Goal: Task Accomplishment & Management: Use online tool/utility

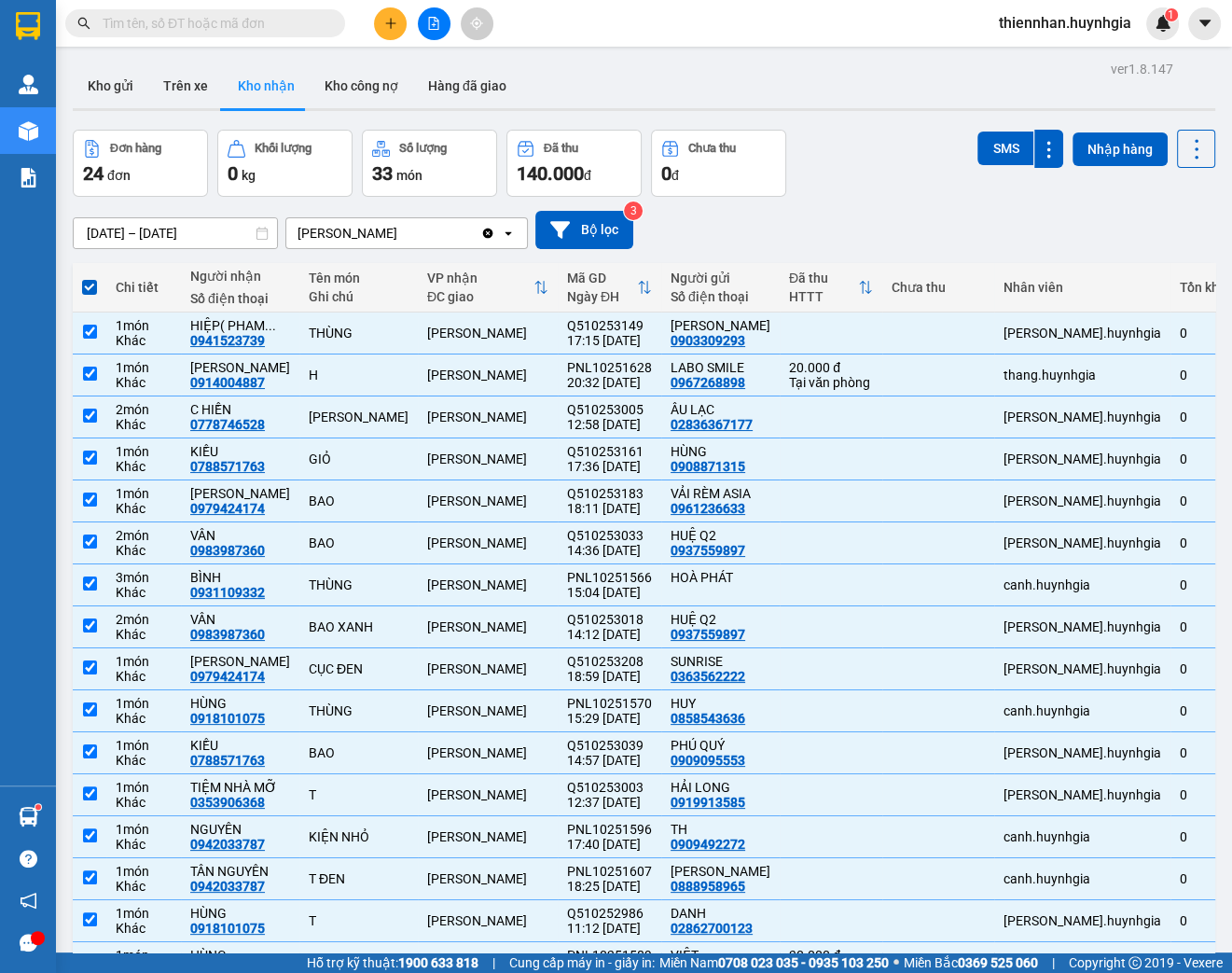
click at [291, 26] on input "text" at bounding box center [213, 23] width 221 height 20
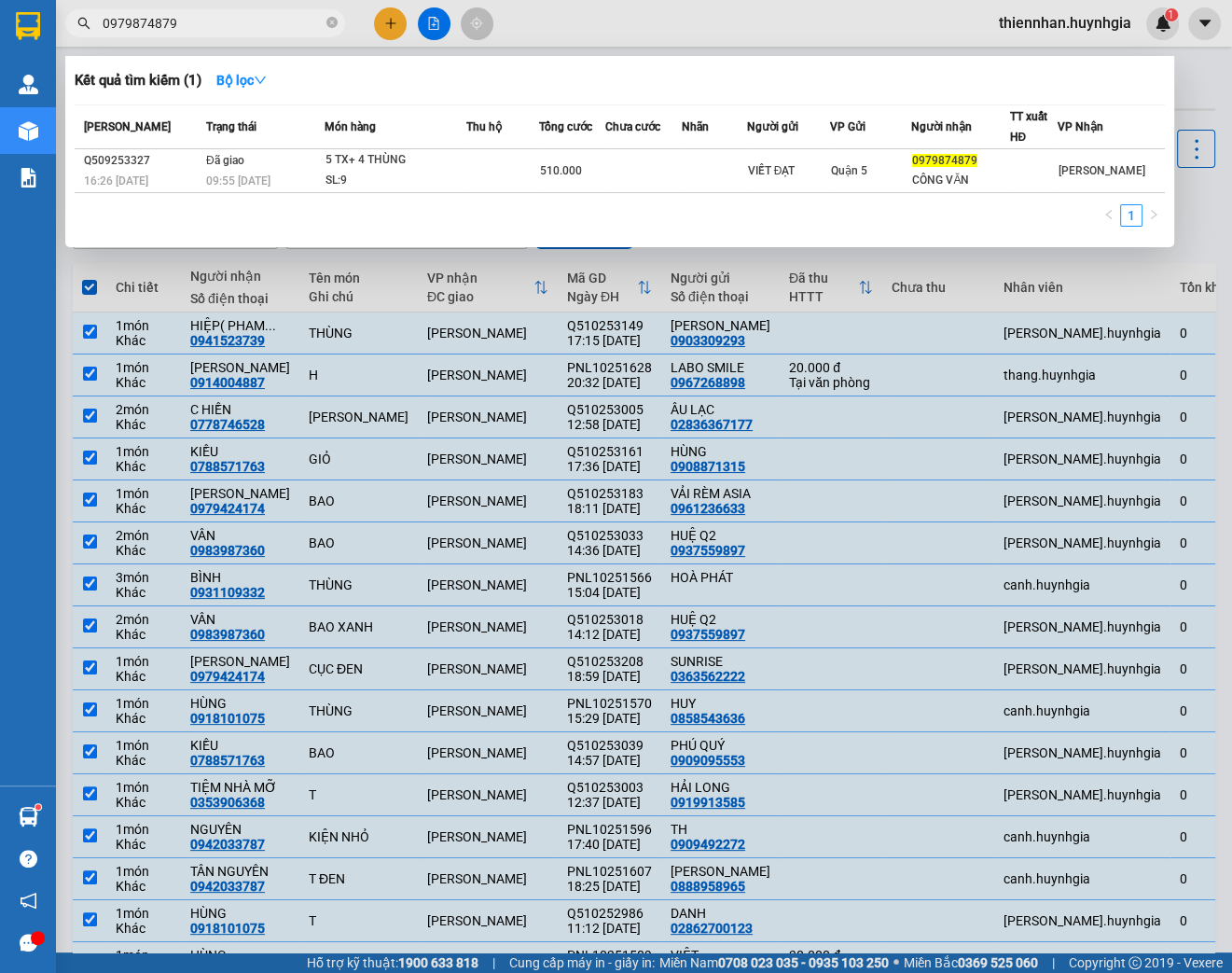
click at [1205, 86] on div at bounding box center [616, 486] width 1232 height 973
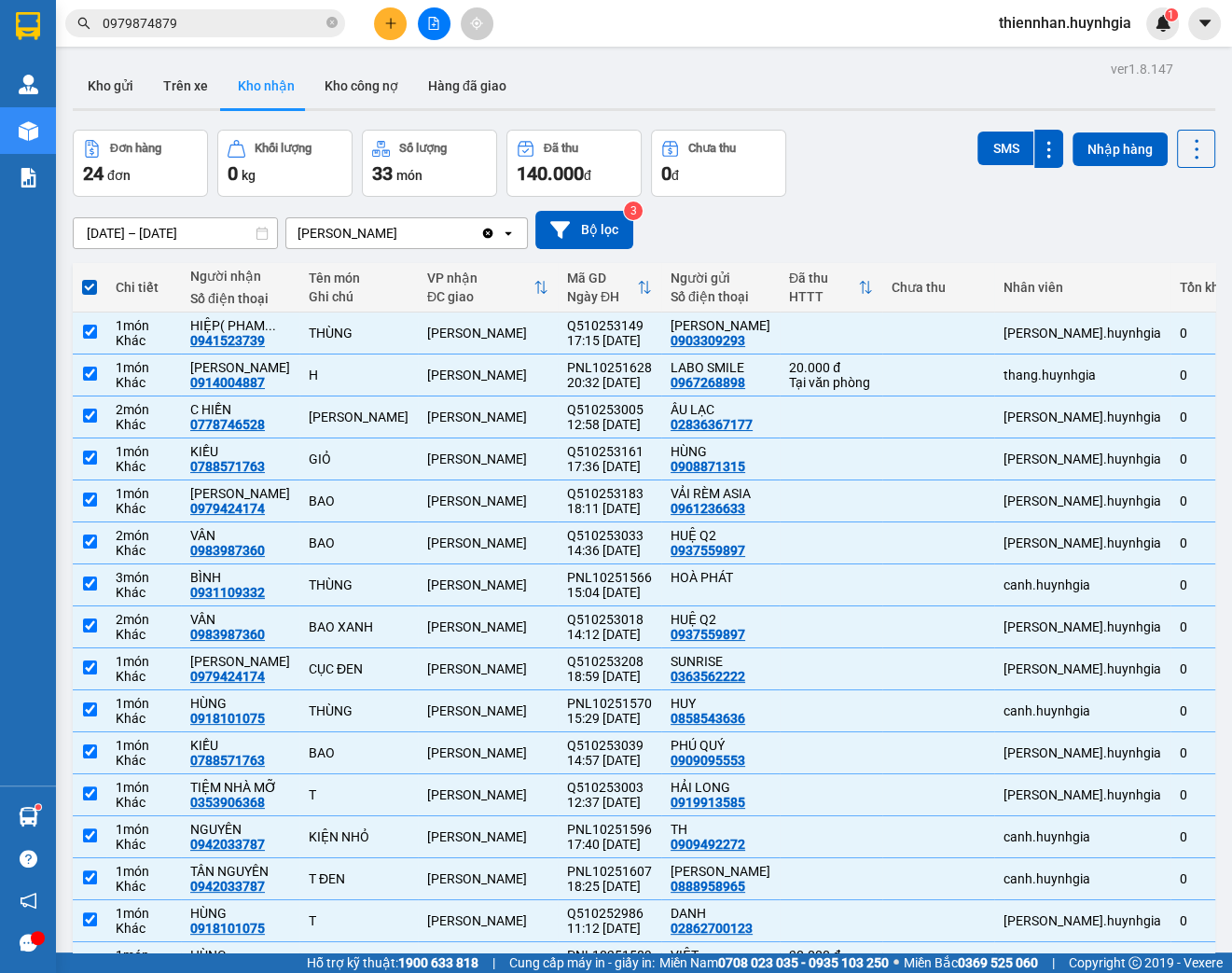
click at [761, 233] on div "[DATE] – [DATE] Press the down arrow key to interact with the calendar and sele…" at bounding box center [644, 230] width 1143 height 38
click at [108, 86] on button "Kho gửi" at bounding box center [110, 85] width 76 height 45
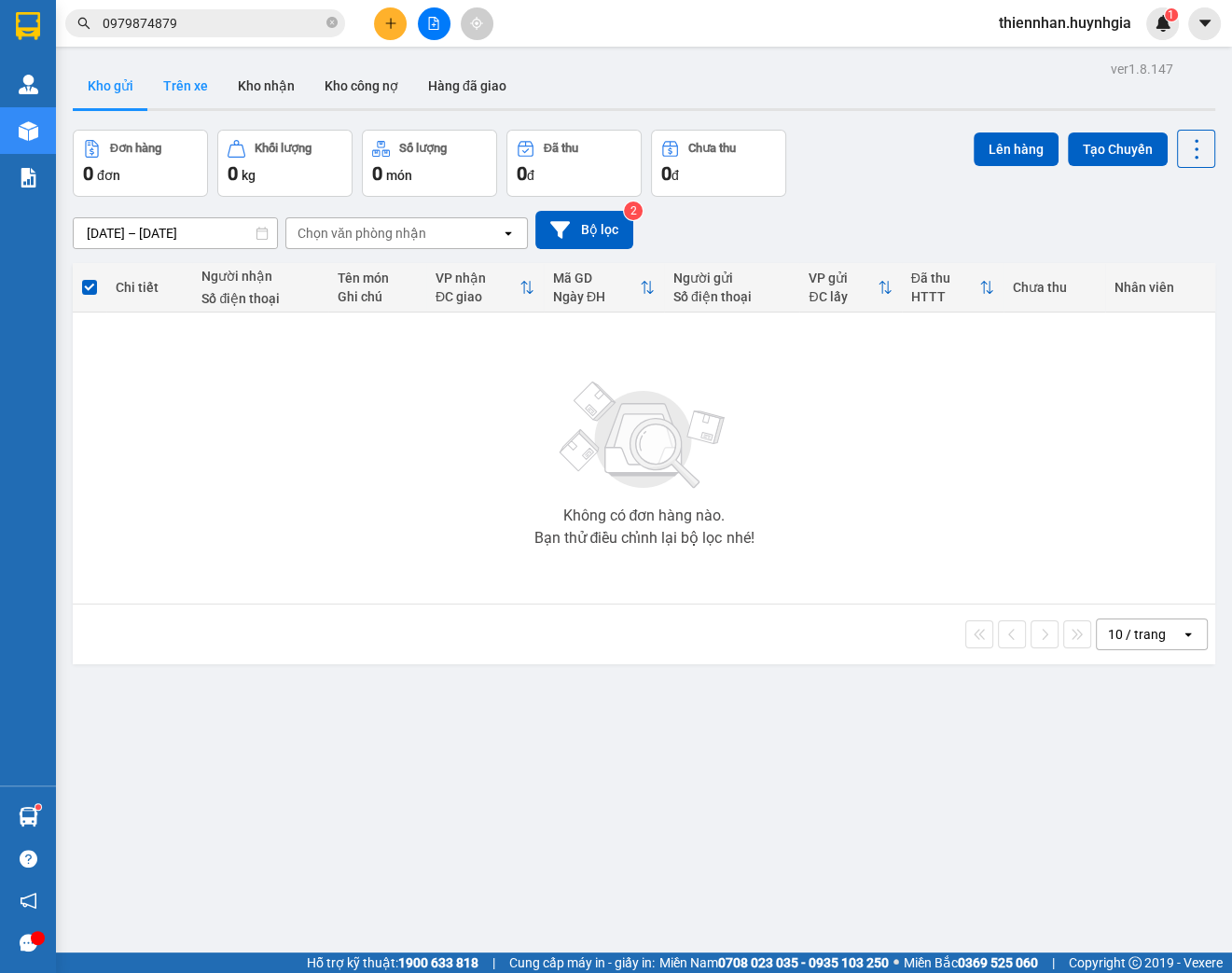
click at [172, 89] on button "Trên xe" at bounding box center [186, 85] width 75 height 45
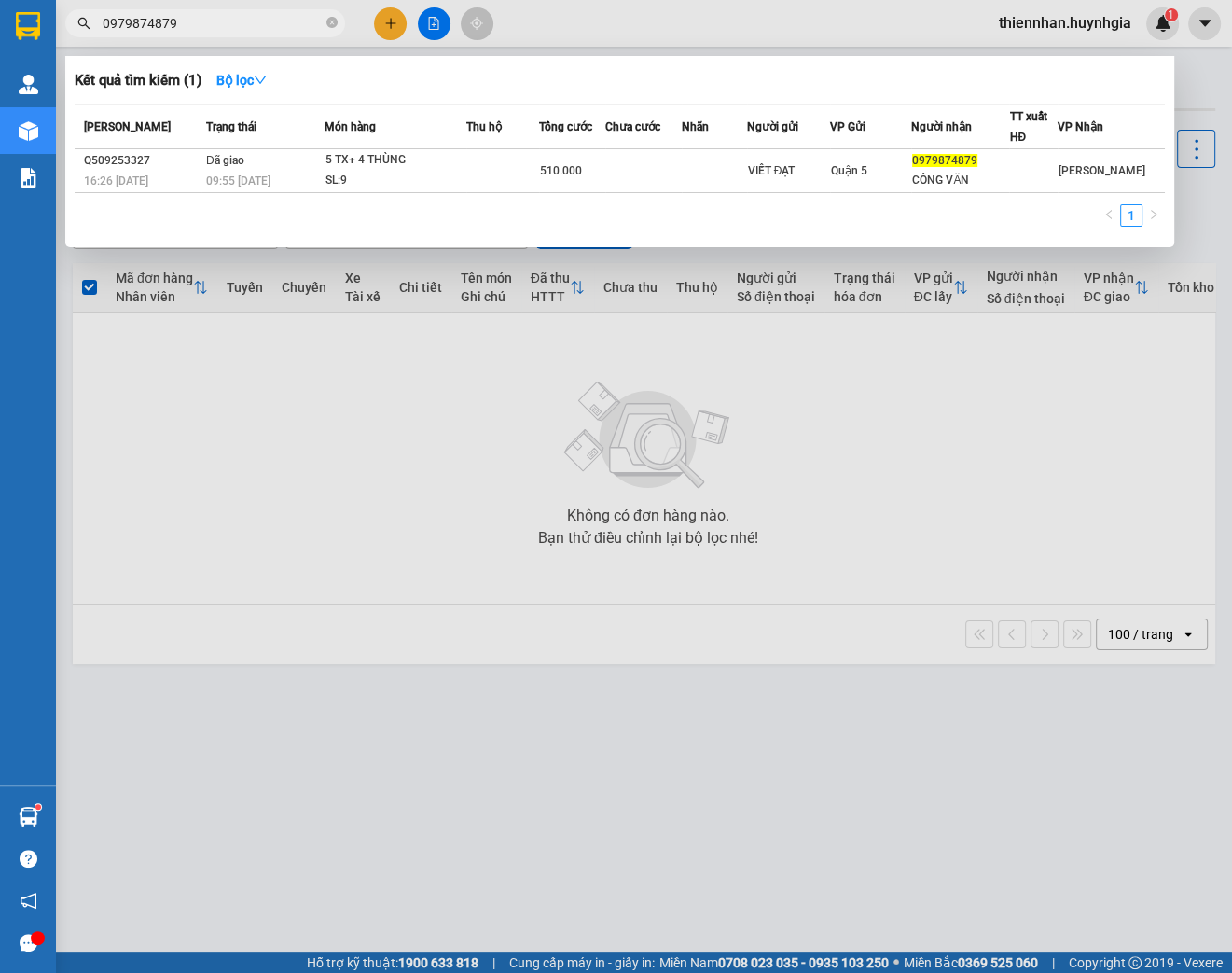
click at [267, 22] on input "0979874879" at bounding box center [213, 23] width 221 height 20
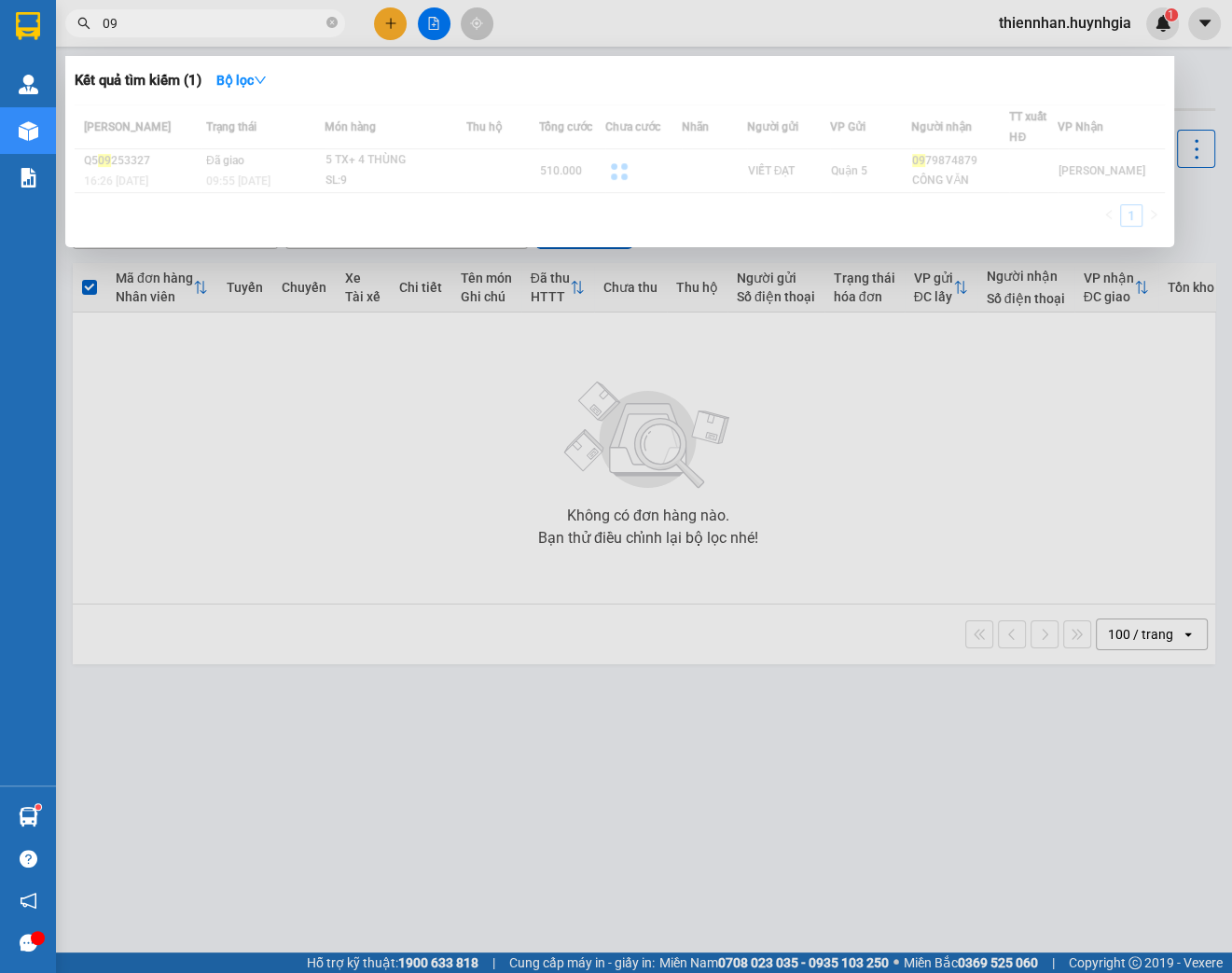
type input "0"
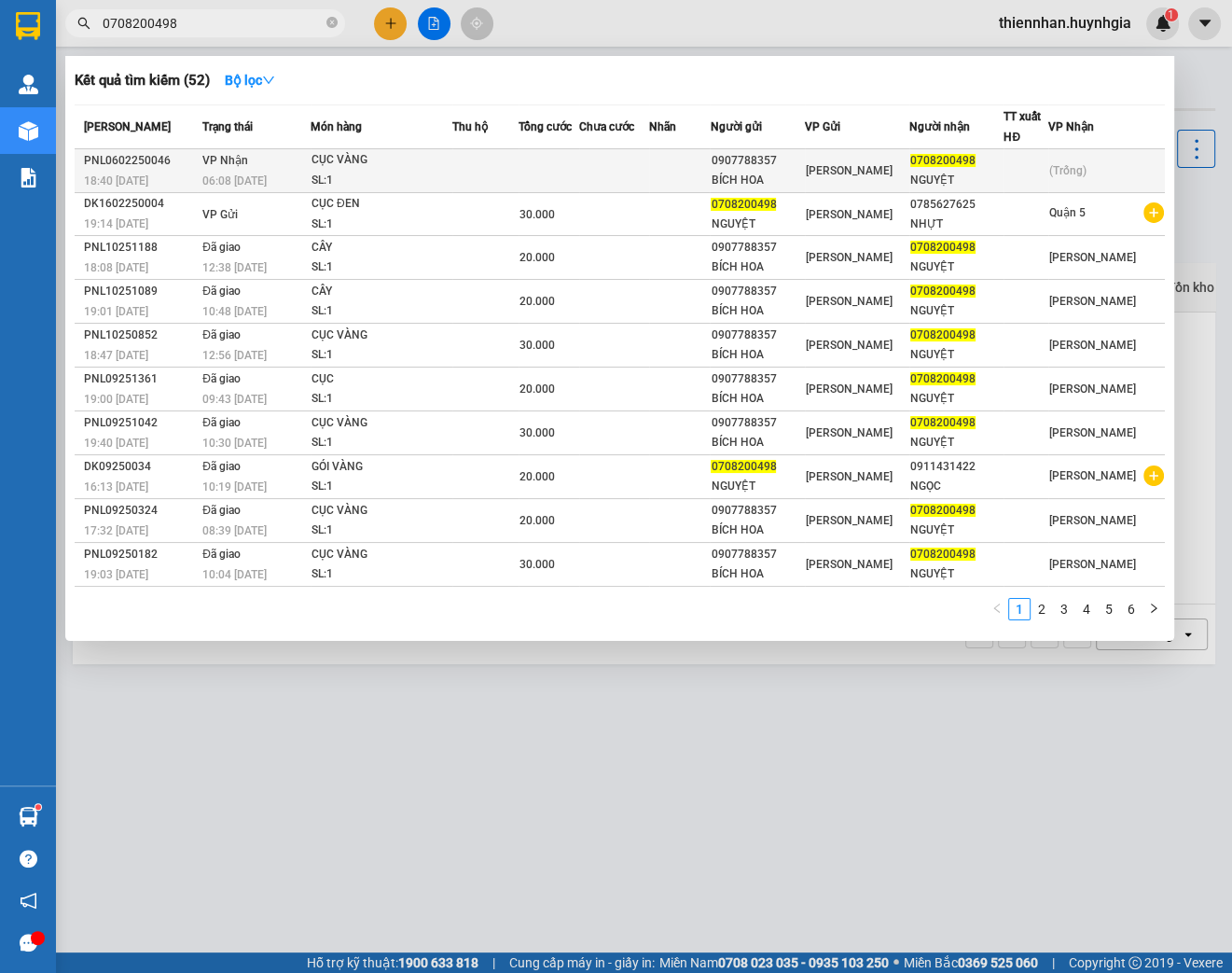
type input "0708200498"
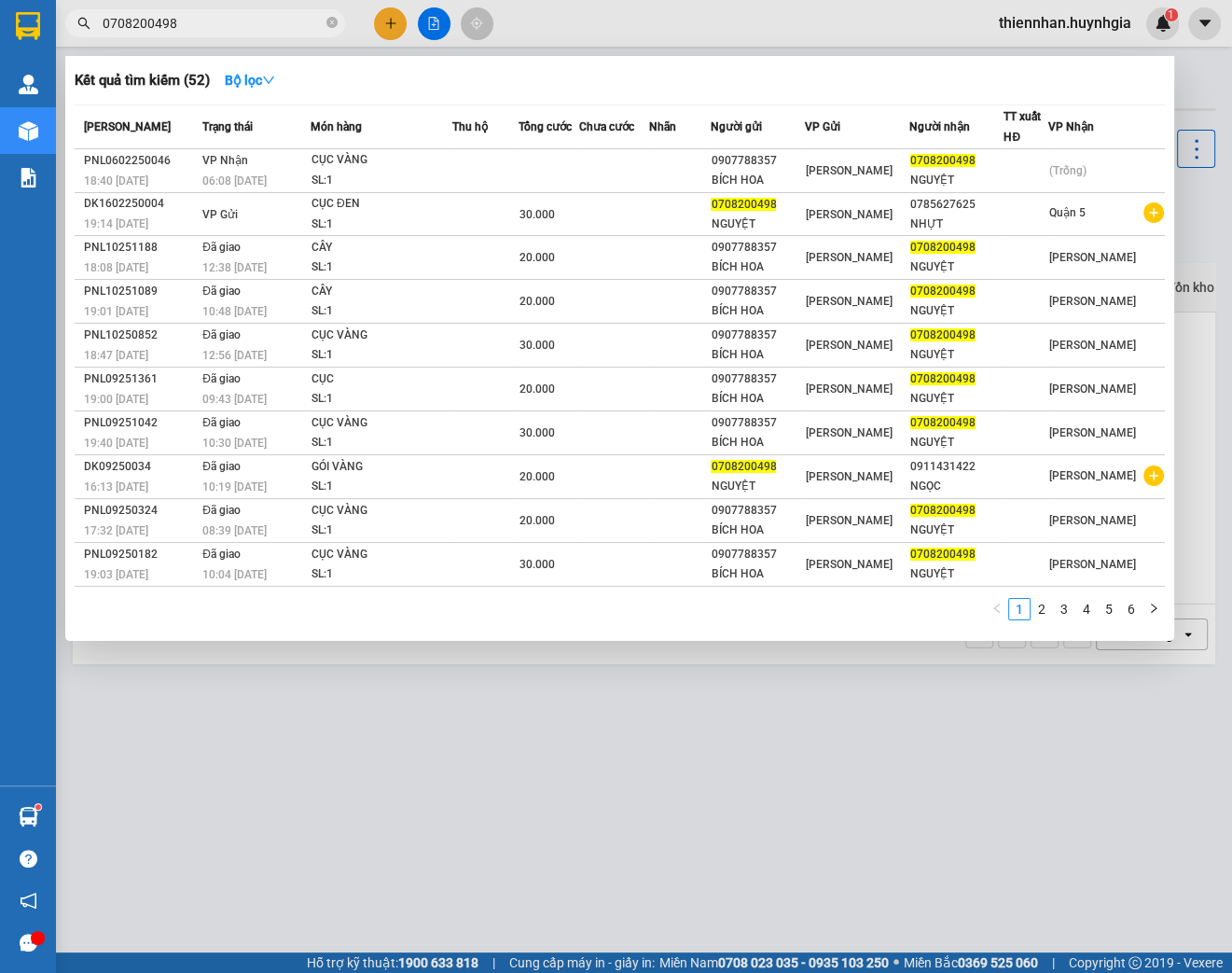
click at [408, 174] on div "SL: 1" at bounding box center [382, 180] width 140 height 20
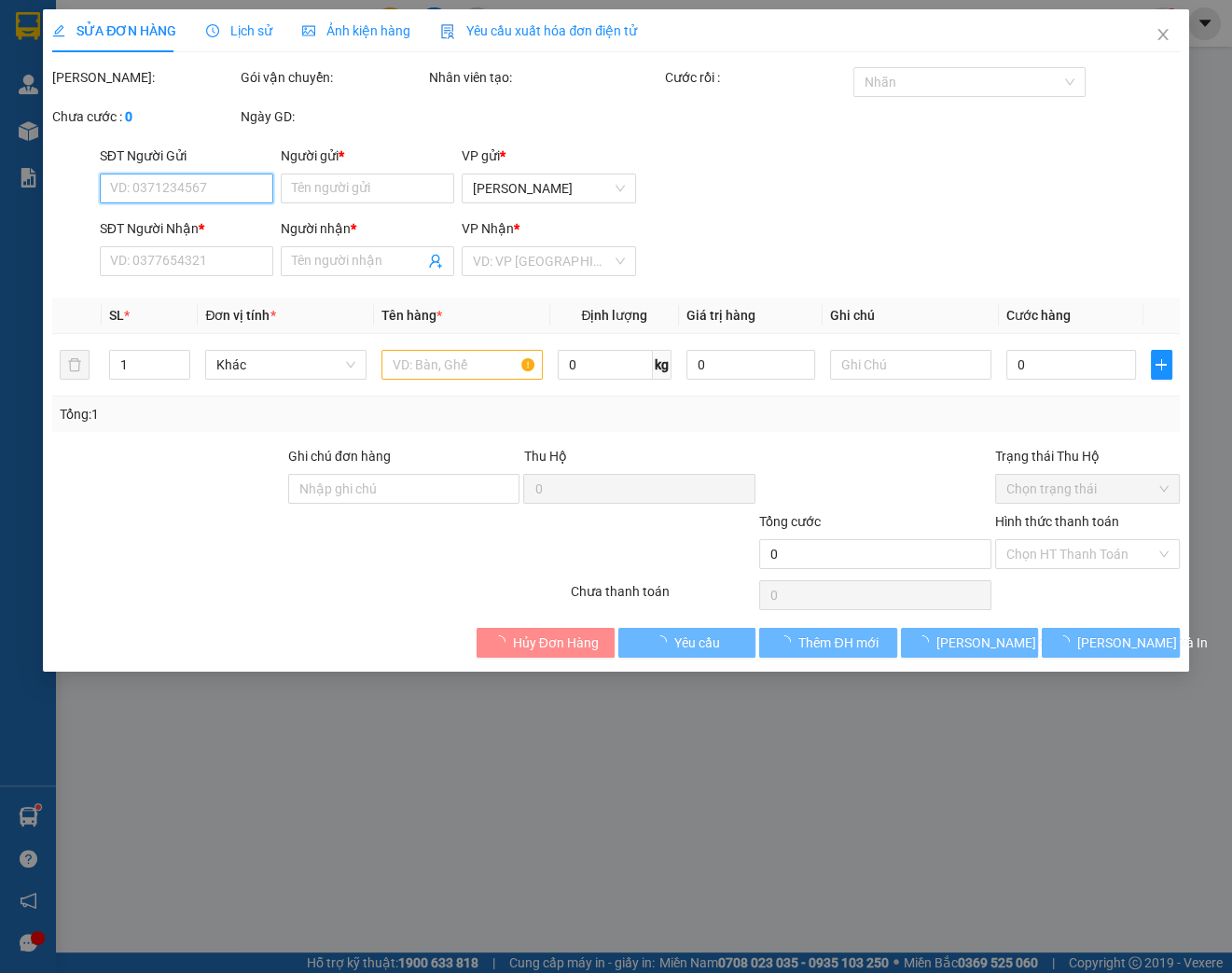
type input "0907788357"
type input "BÍCH HOA"
type input "0708200498"
type input "NGUYỆT"
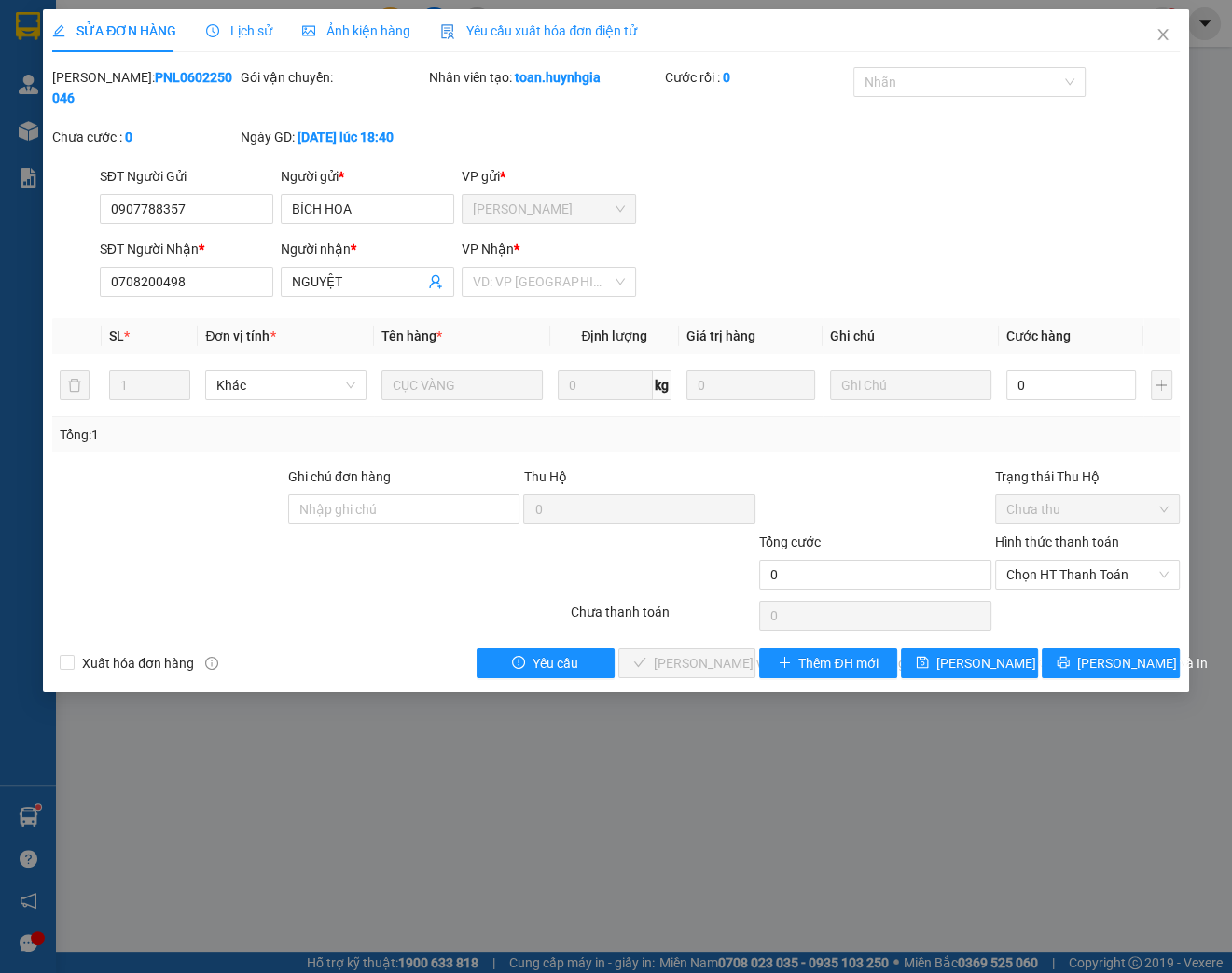
click at [1092, 799] on div "SỬA ĐƠN HÀNG Lịch sử [PERSON_NAME] hàng Yêu cầu xuất [PERSON_NAME] điện tử Tota…" at bounding box center [616, 486] width 1232 height 973
click at [1160, 37] on icon "close" at bounding box center [1162, 35] width 11 height 12
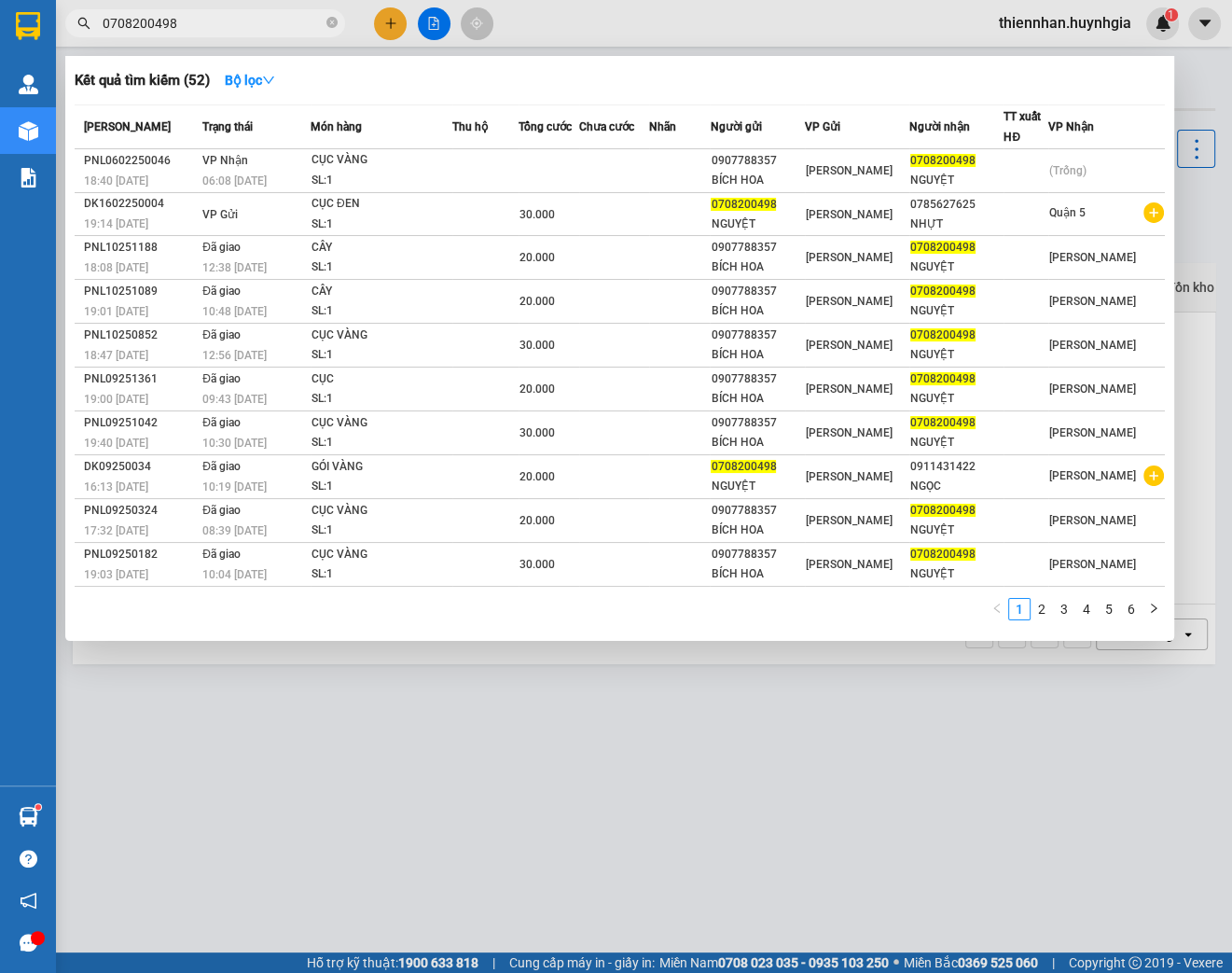
click at [210, 26] on input "0708200498" at bounding box center [213, 23] width 221 height 20
click at [198, 27] on input "0708200498" at bounding box center [213, 23] width 221 height 20
type input "0"
type input "0708200498"
click at [265, 214] on td "VP Gửi" at bounding box center [254, 214] width 113 height 43
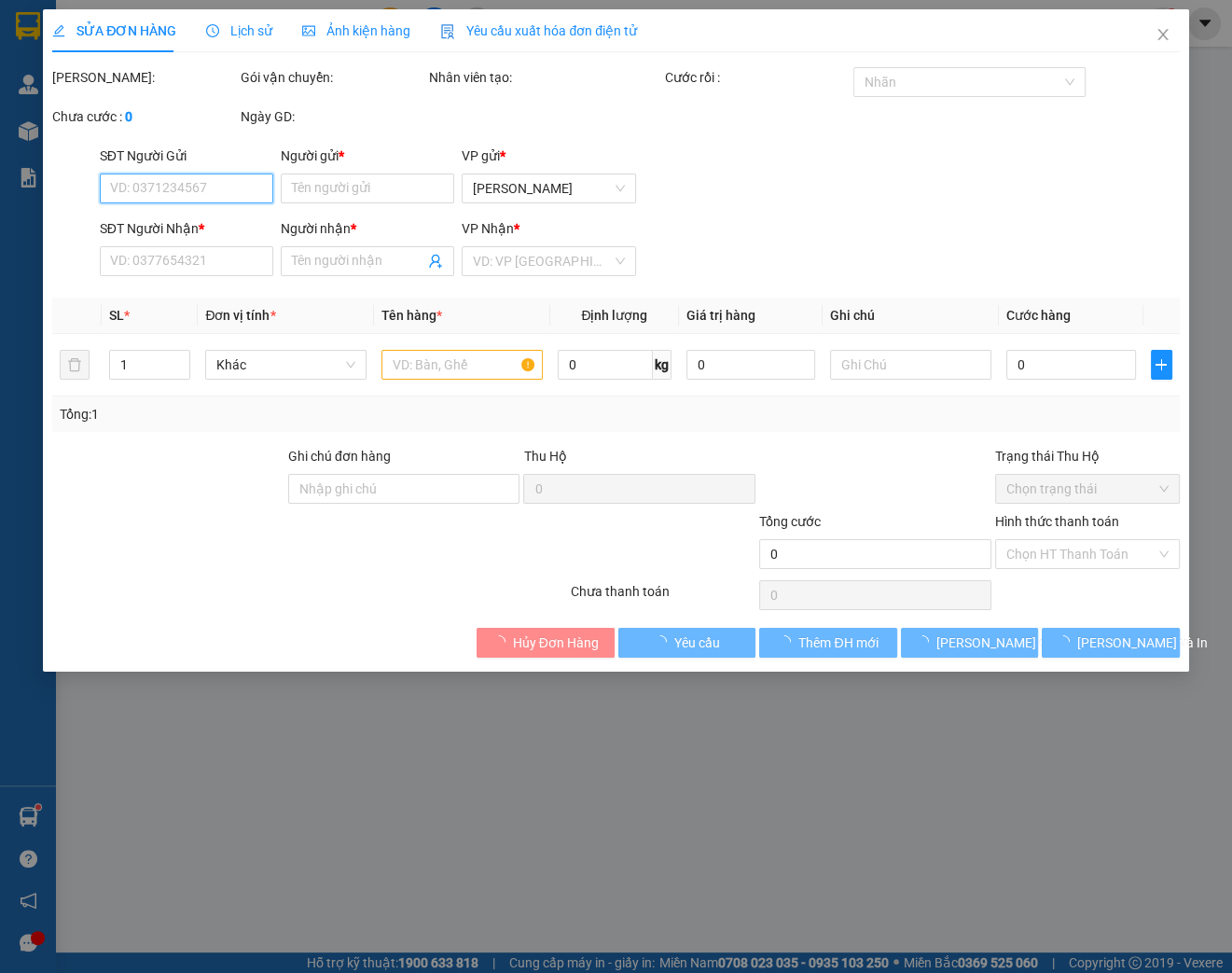
type input "0708200498"
type input "NGUYỆT"
type input "0785627625"
type input "NHỰT"
type input "30.000"
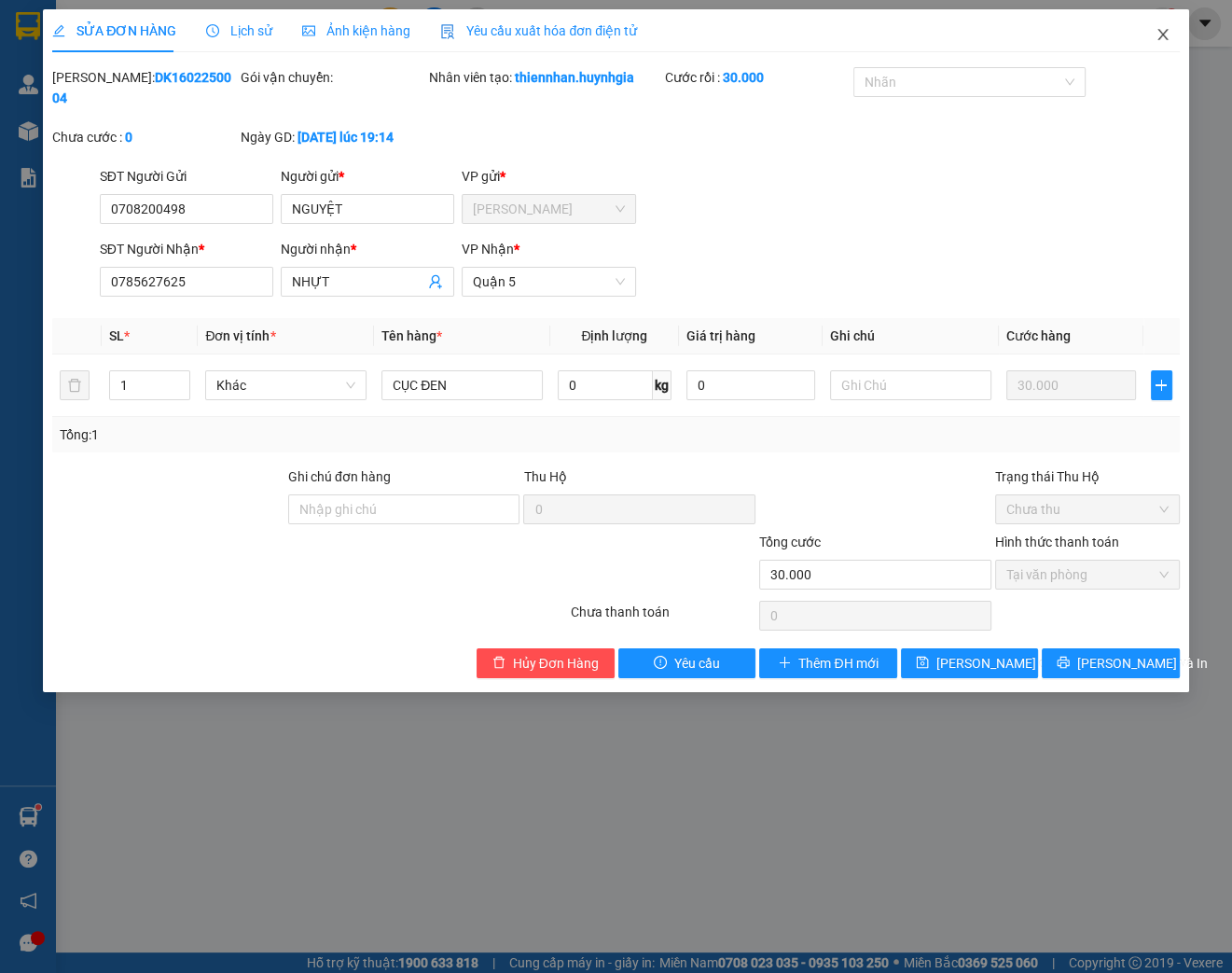
click at [1157, 38] on icon "close" at bounding box center [1163, 35] width 15 height 15
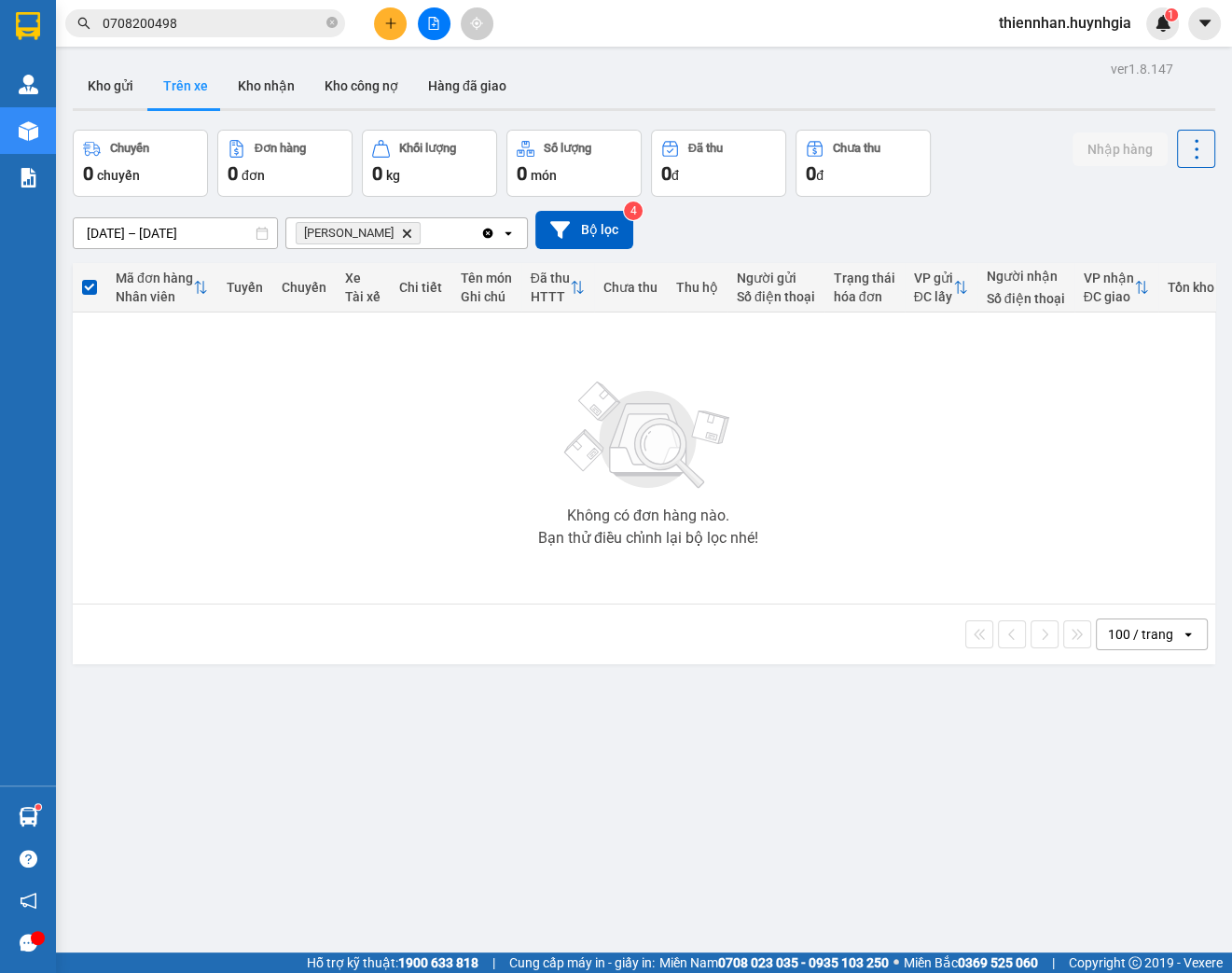
click at [186, 24] on input "0708200498" at bounding box center [213, 23] width 221 height 20
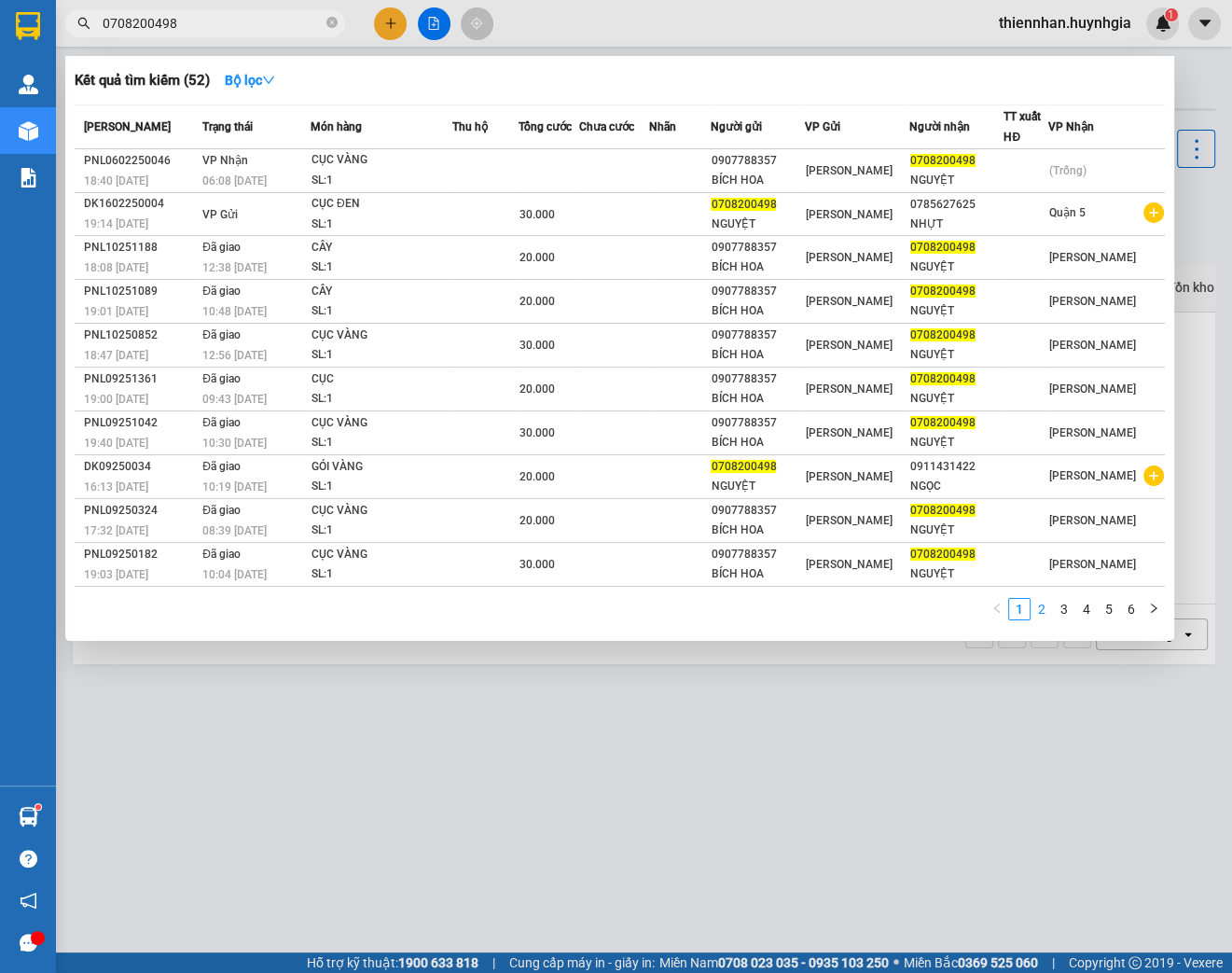
click at [1037, 605] on link "2" at bounding box center [1041, 609] width 20 height 20
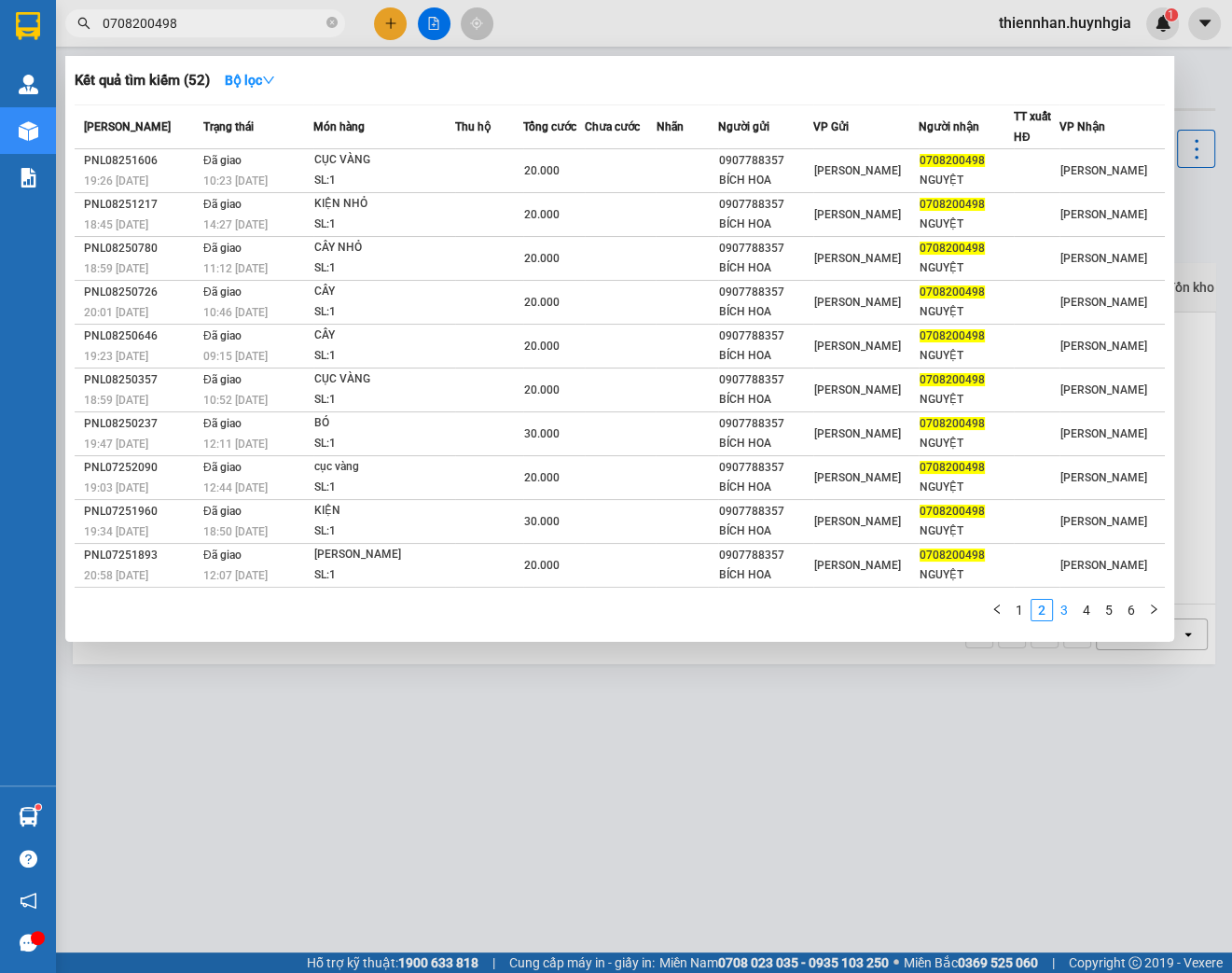
click at [1067, 600] on link "3" at bounding box center [1063, 610] width 20 height 20
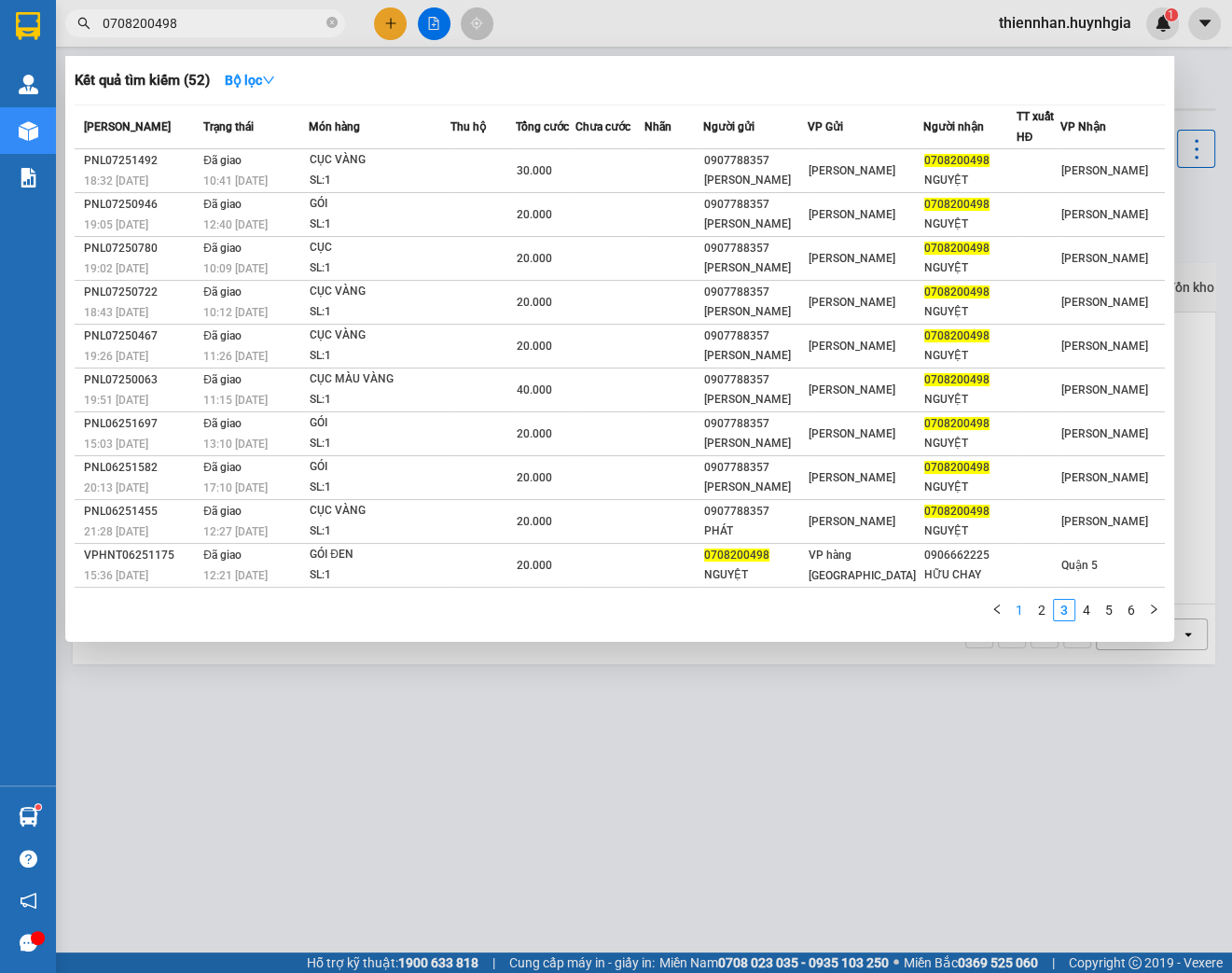
click at [1023, 602] on link "1" at bounding box center [1019, 610] width 20 height 20
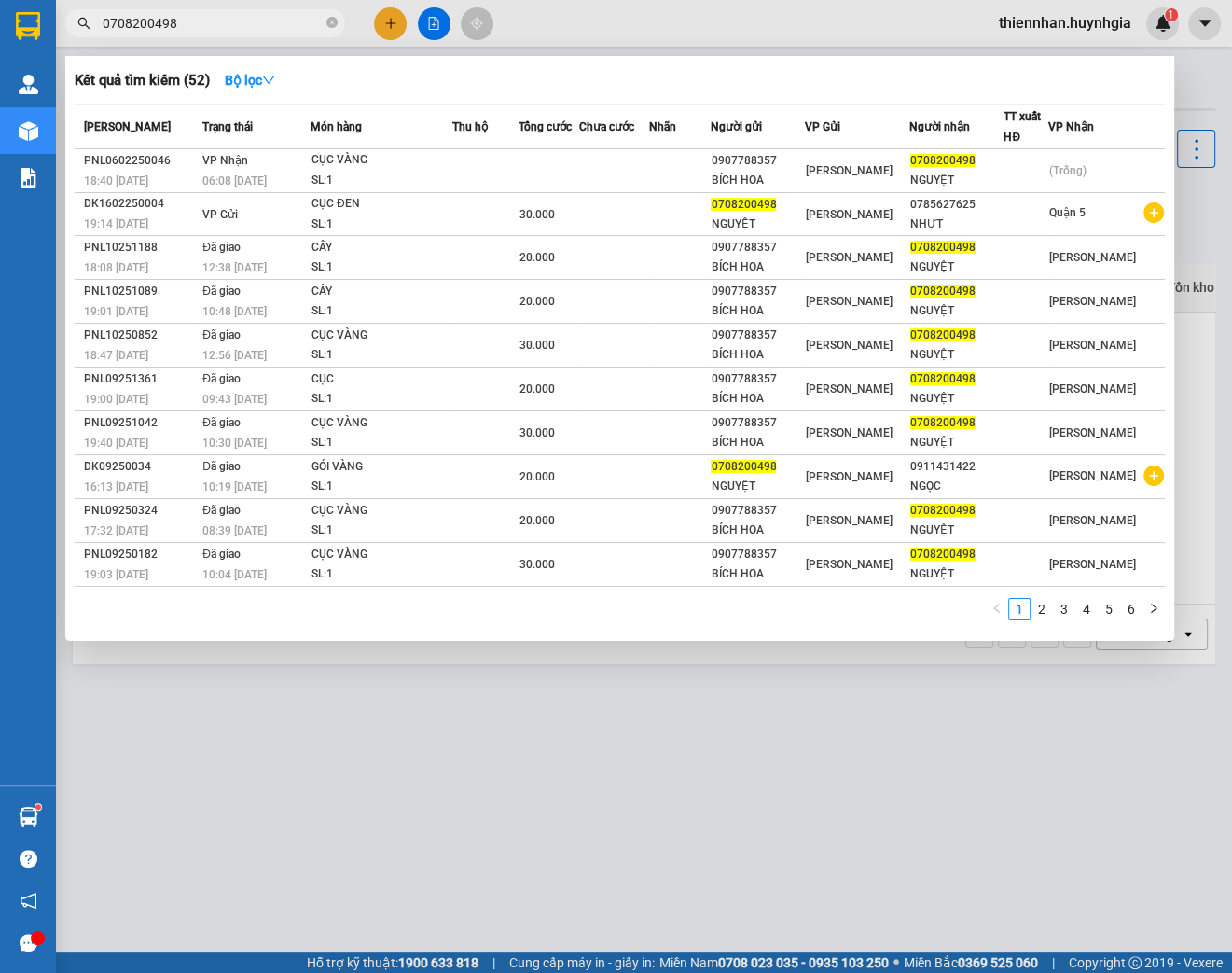
click at [1203, 91] on div at bounding box center [616, 486] width 1232 height 973
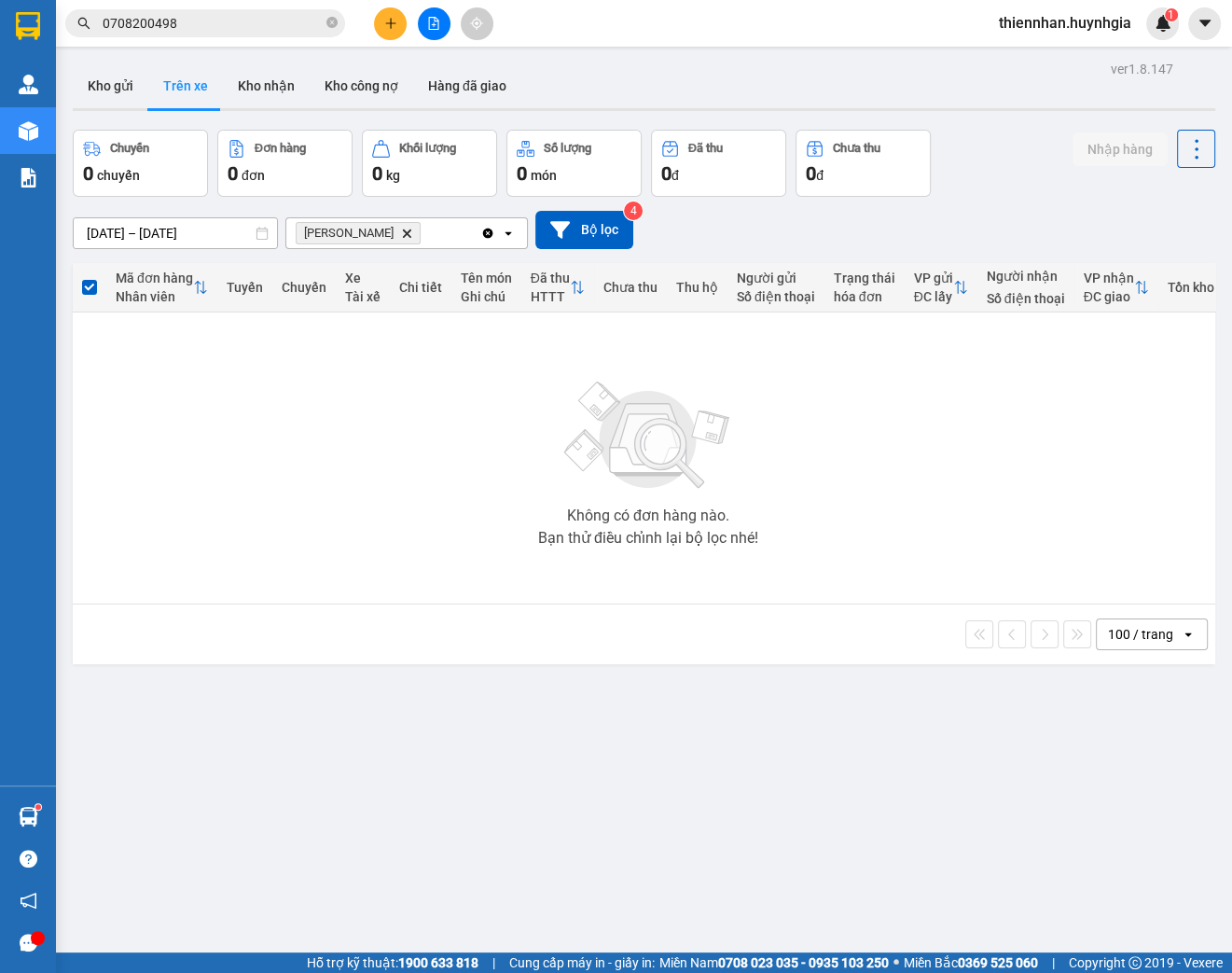
click at [196, 25] on input "0708200498" at bounding box center [213, 23] width 221 height 20
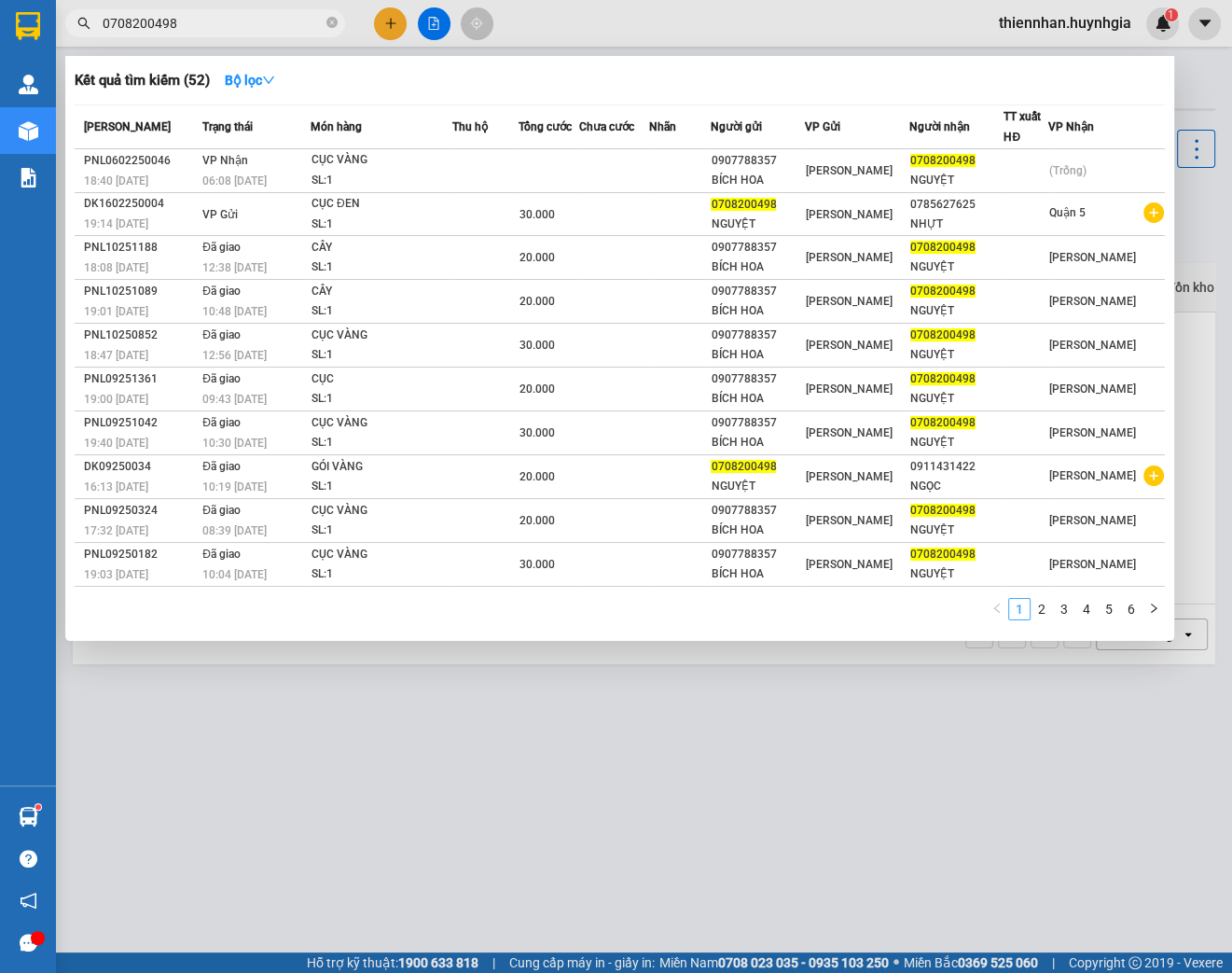
click at [1018, 602] on link "1" at bounding box center [1019, 609] width 20 height 20
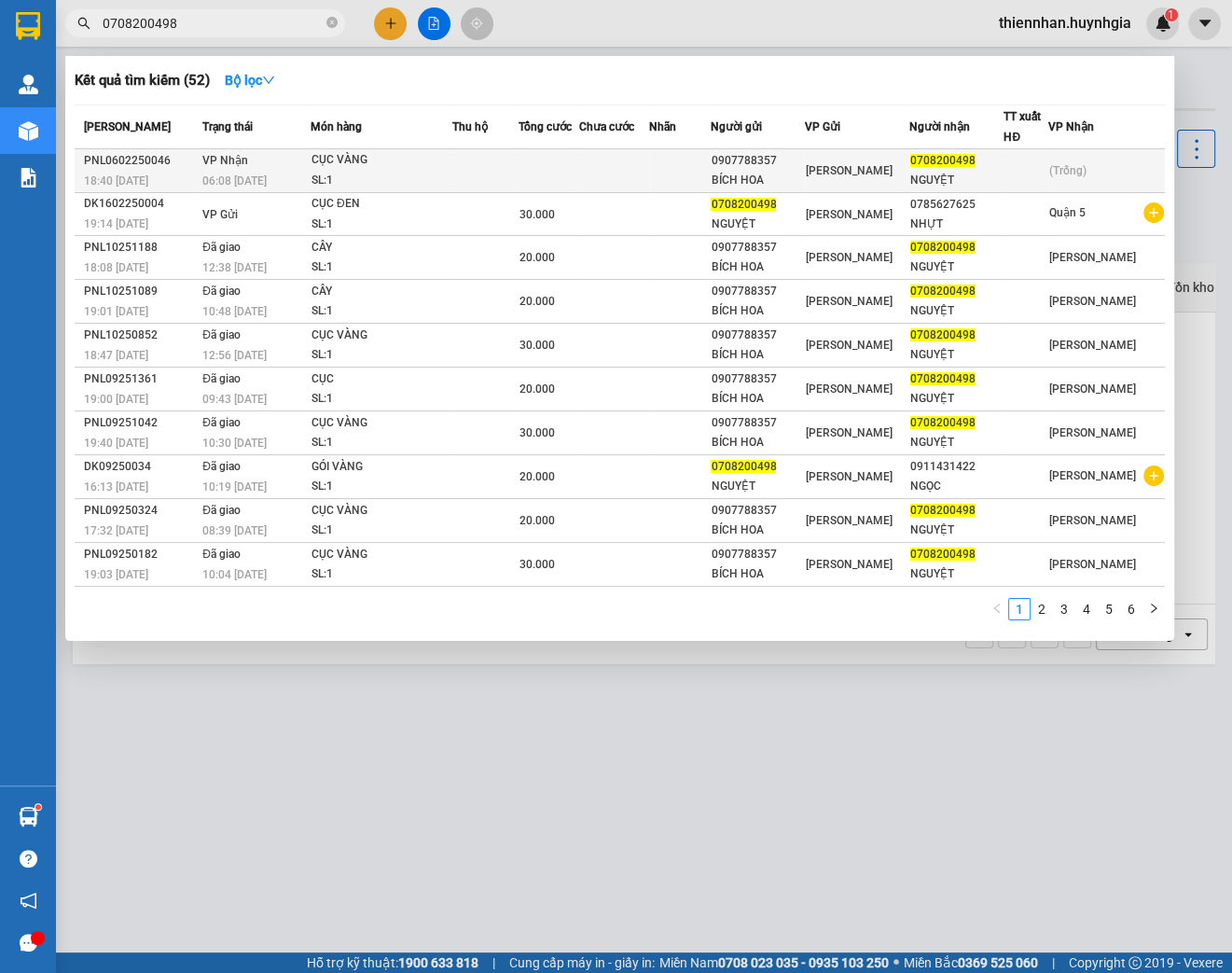
click at [393, 171] on div "SL: 1" at bounding box center [382, 180] width 140 height 20
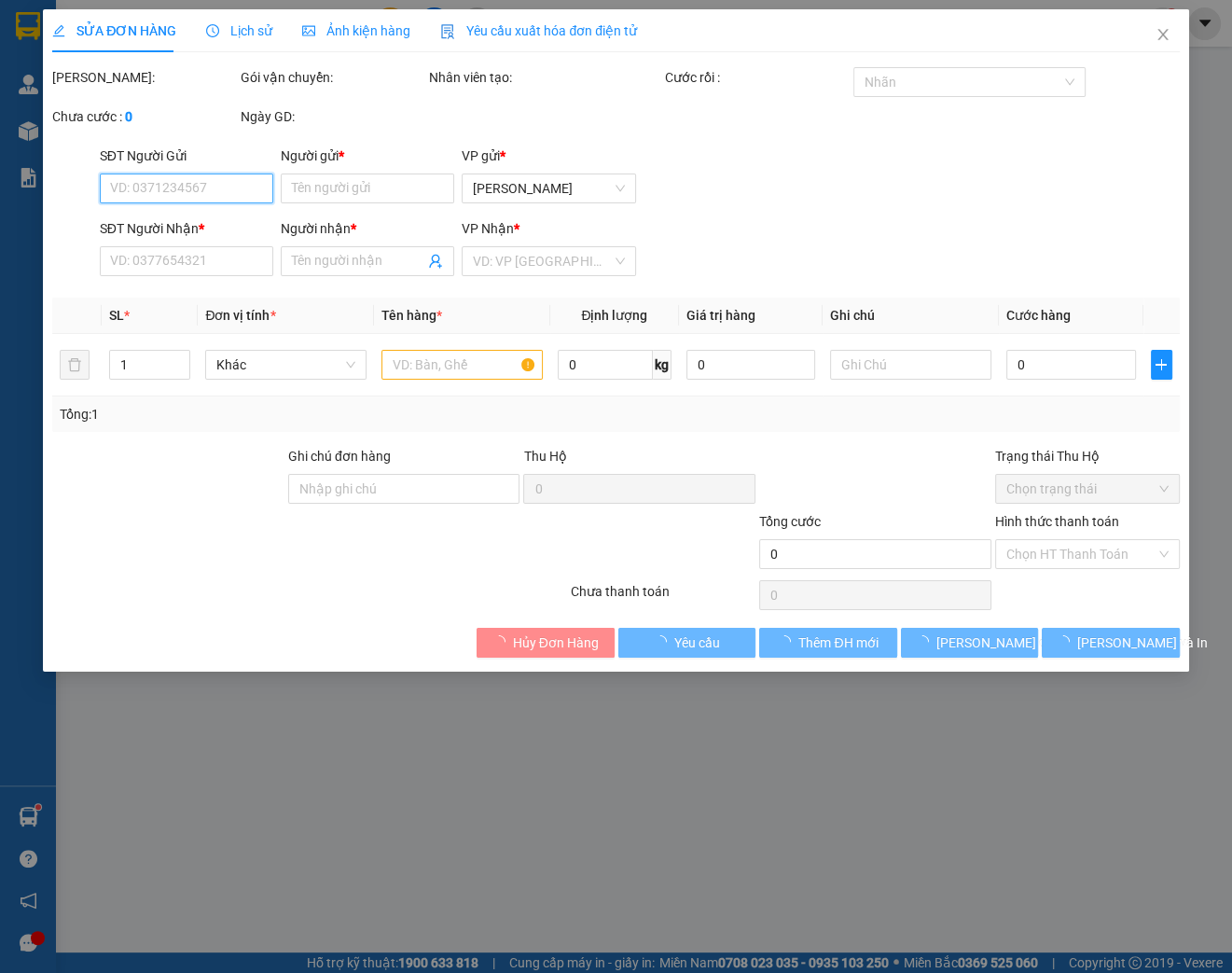
type input "0907788357"
type input "BÍCH HOA"
type input "0708200498"
type input "NGUYỆT"
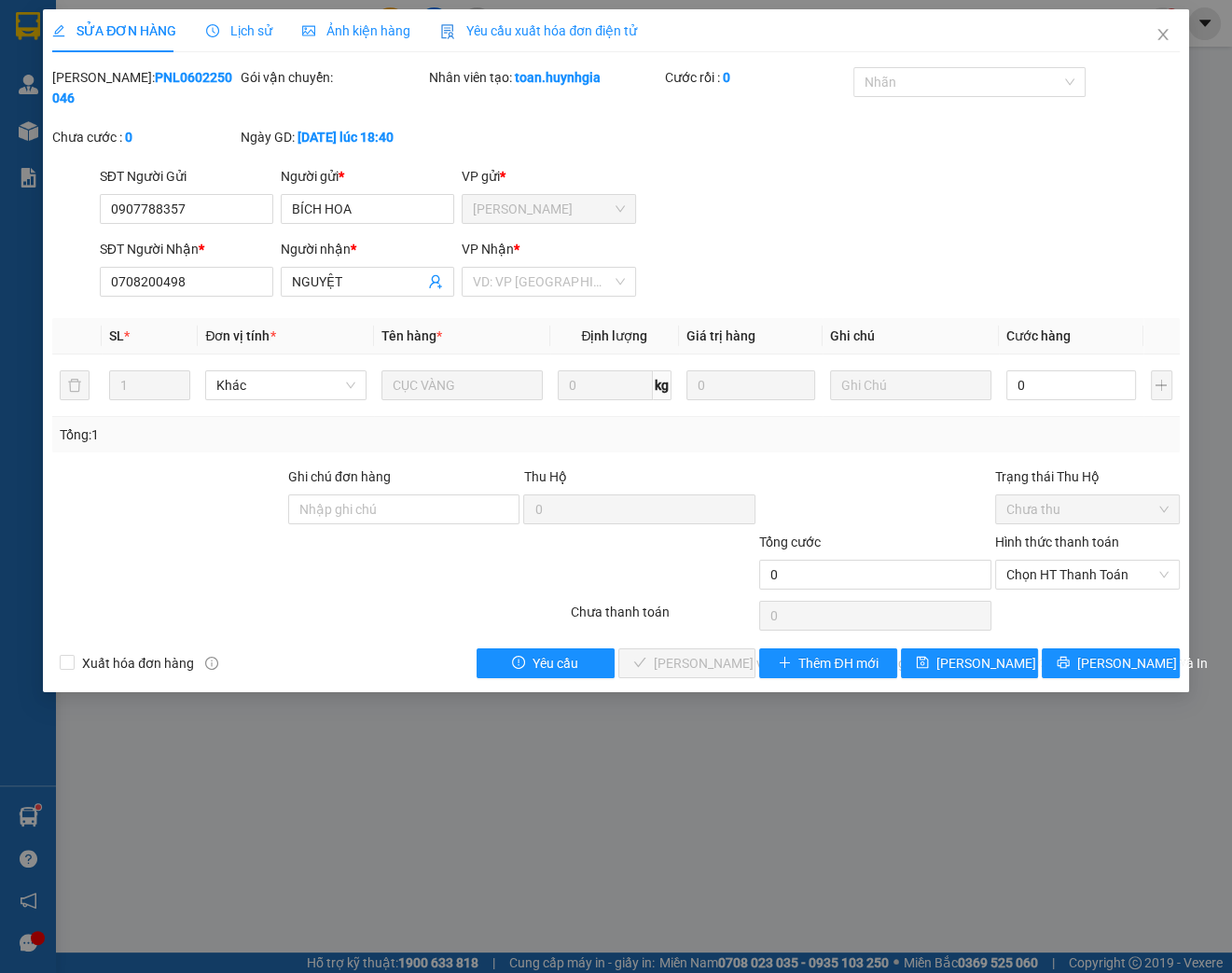
click at [249, 29] on span "Lịch sử" at bounding box center [239, 31] width 66 height 15
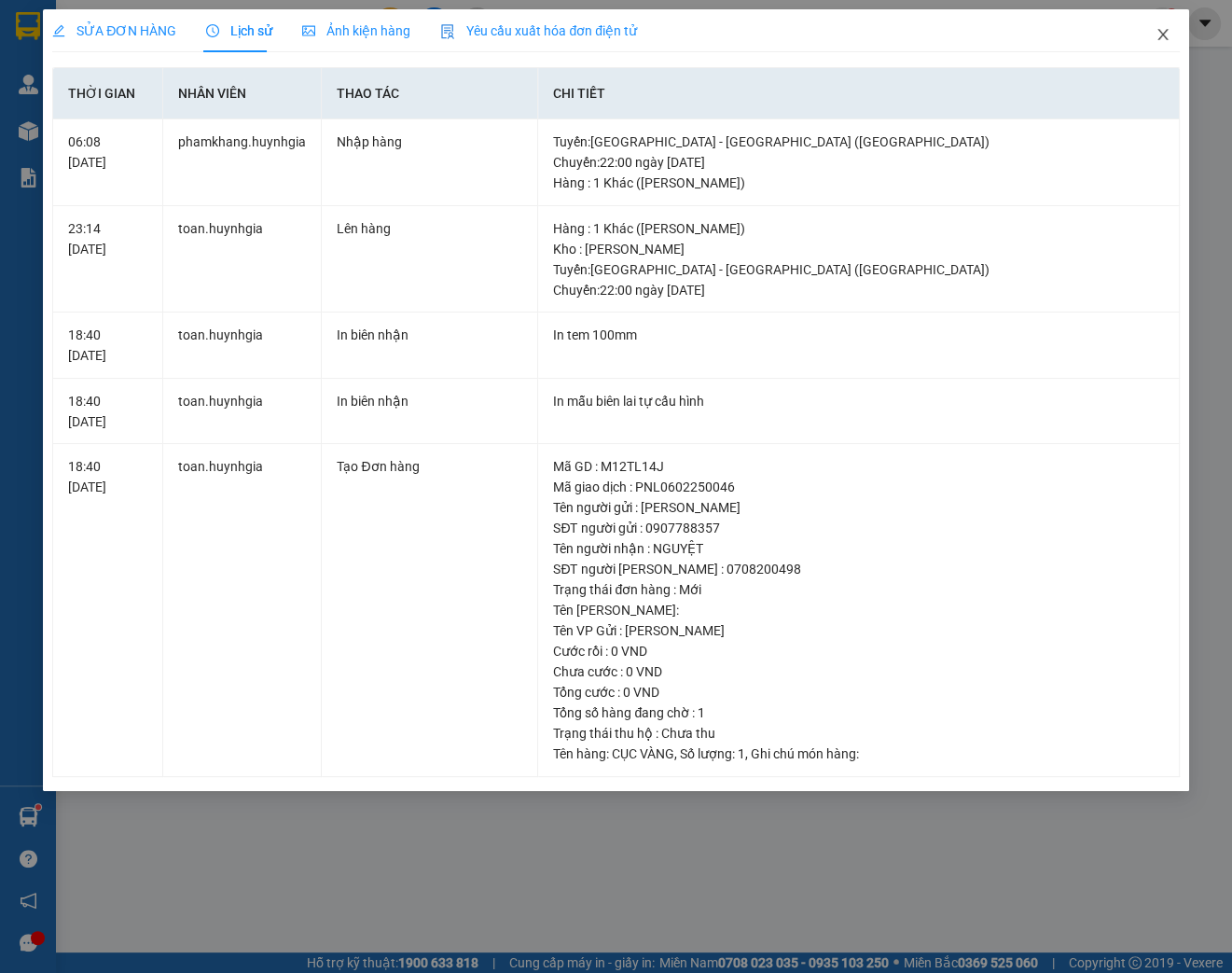
click at [1160, 32] on icon "close" at bounding box center [1163, 35] width 15 height 15
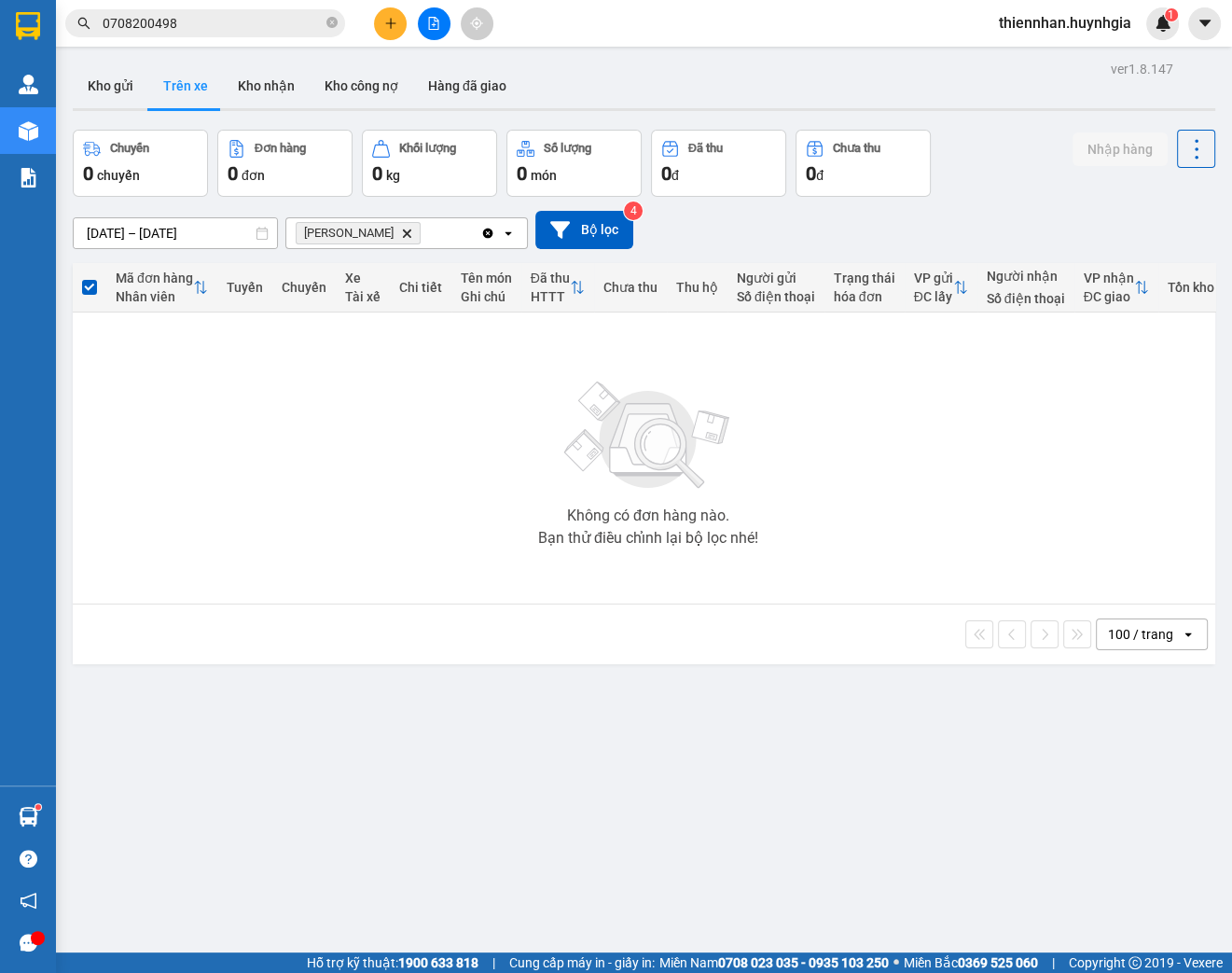
click at [211, 15] on input "0708200498" at bounding box center [213, 23] width 221 height 20
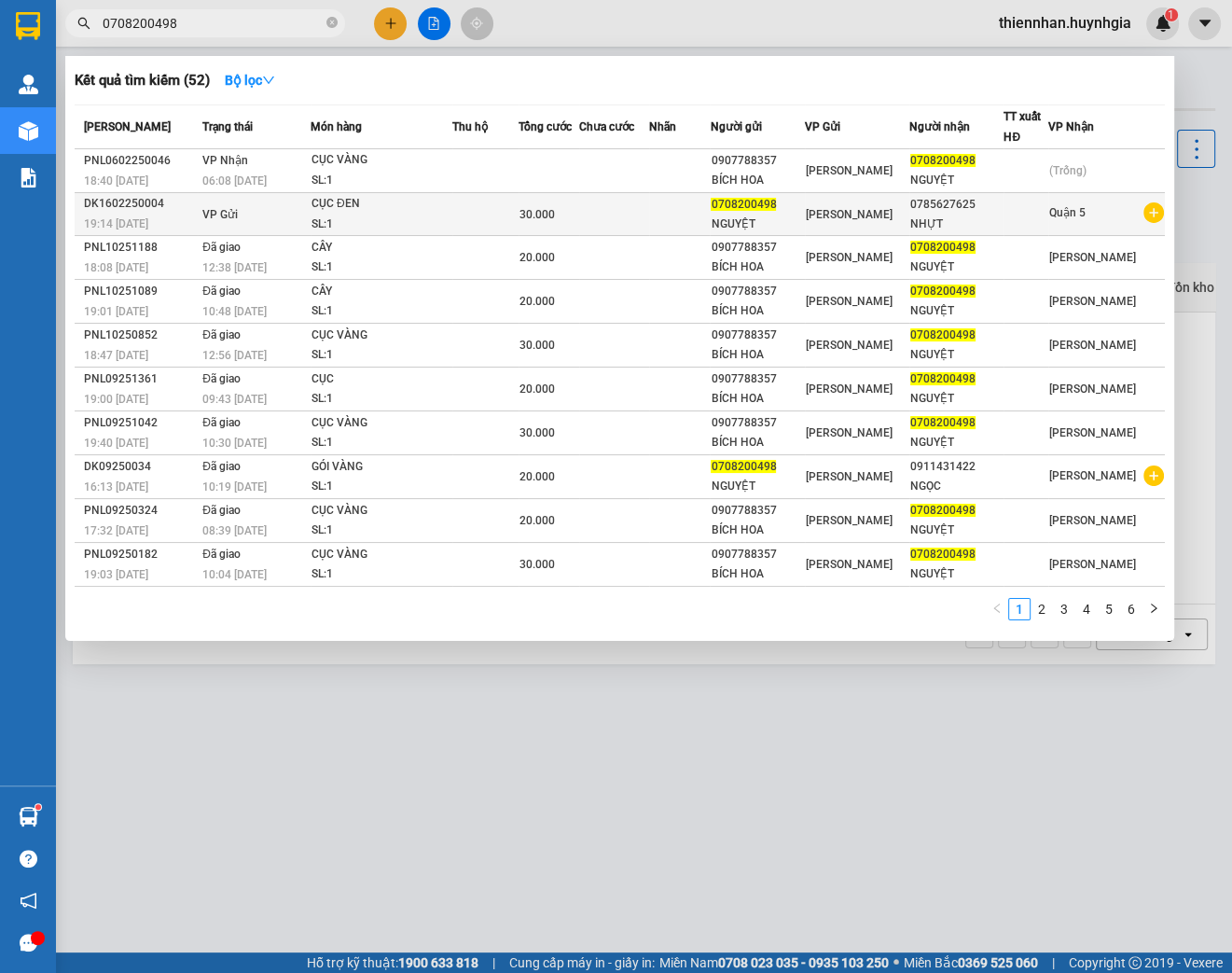
click at [555, 218] on span "30.000" at bounding box center [537, 215] width 35 height 13
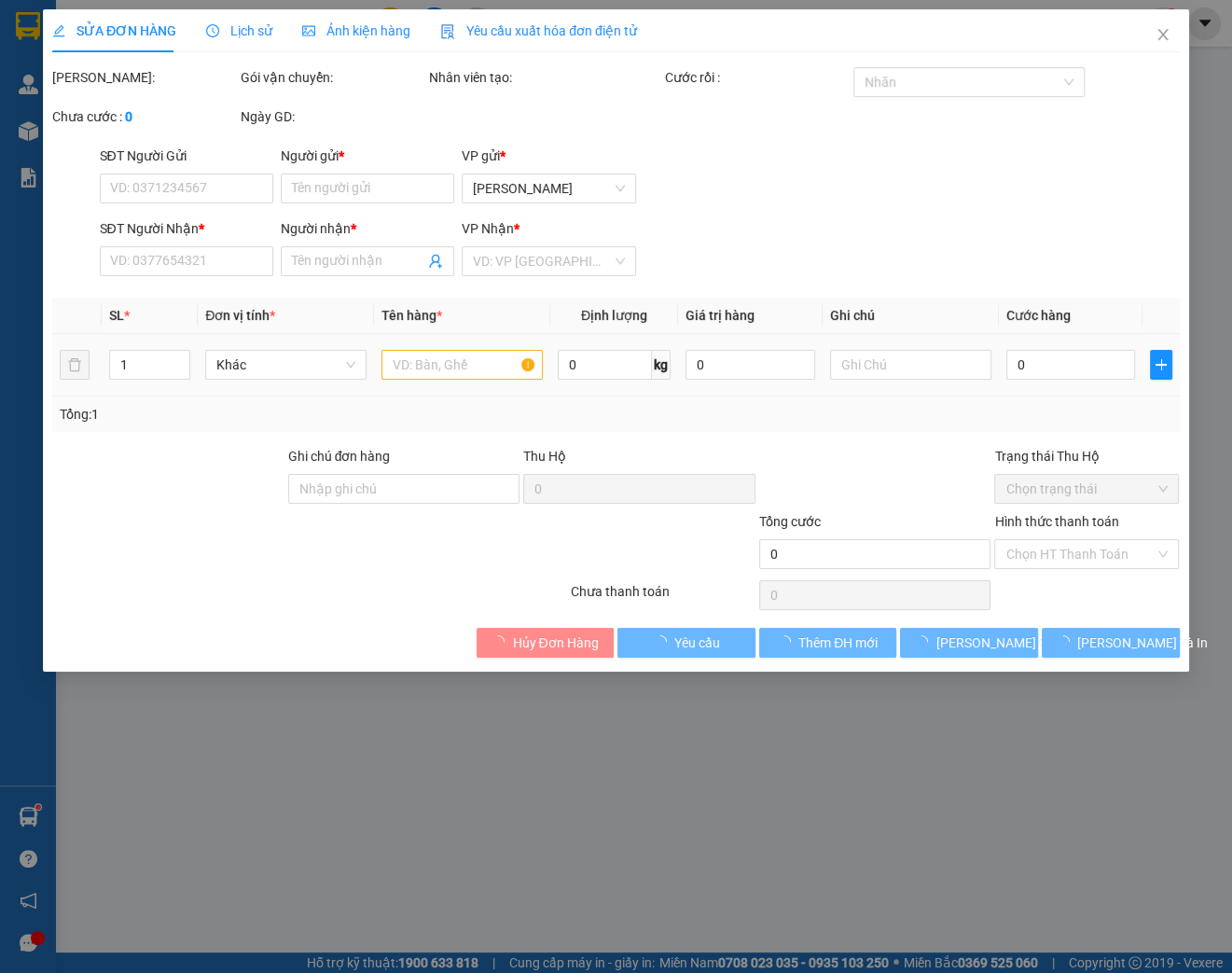
type input "0708200498"
type input "NGUYỆT"
type input "0785627625"
type input "NHỰT"
type input "30.000"
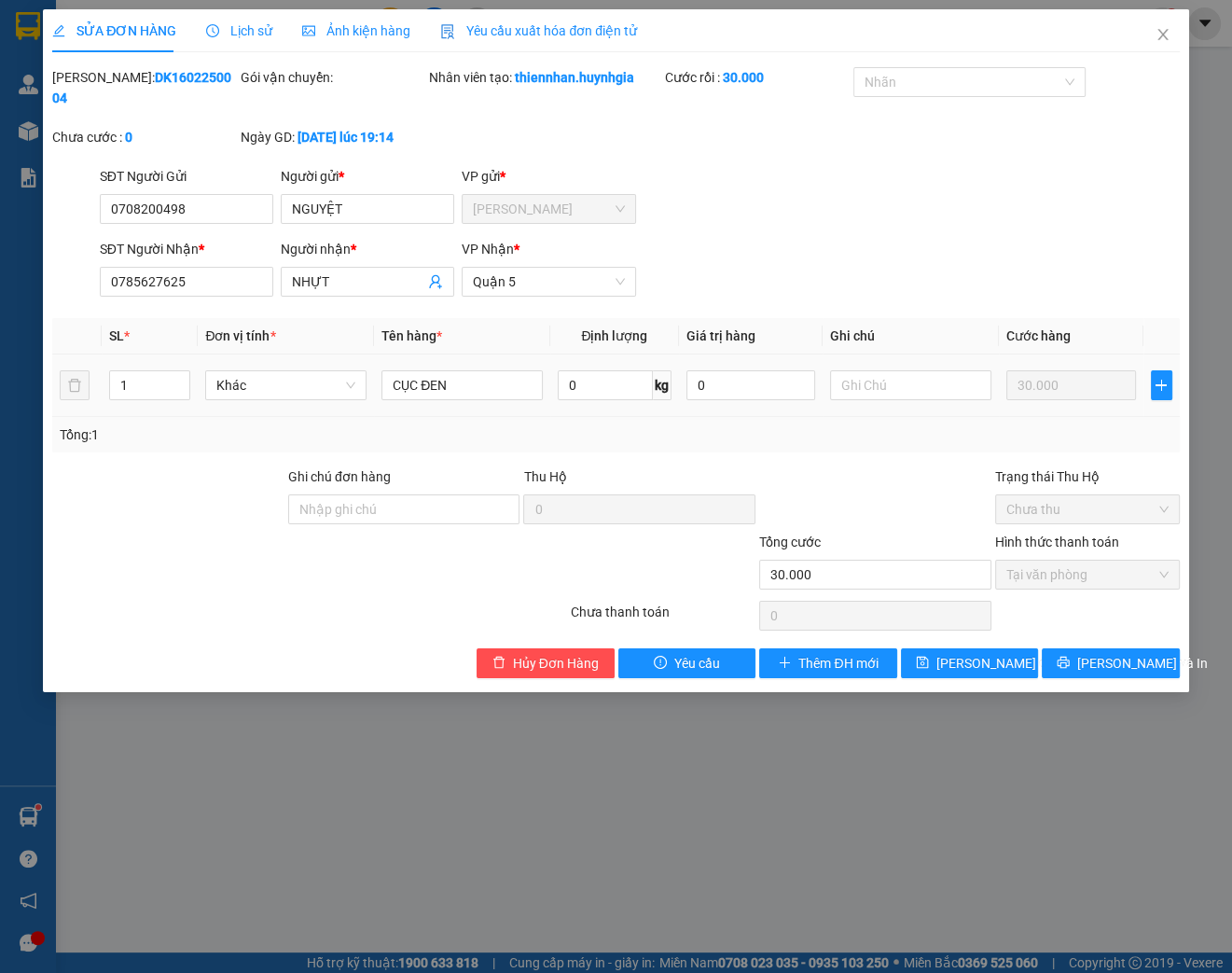
click at [246, 31] on span "Lịch sử" at bounding box center [239, 31] width 66 height 15
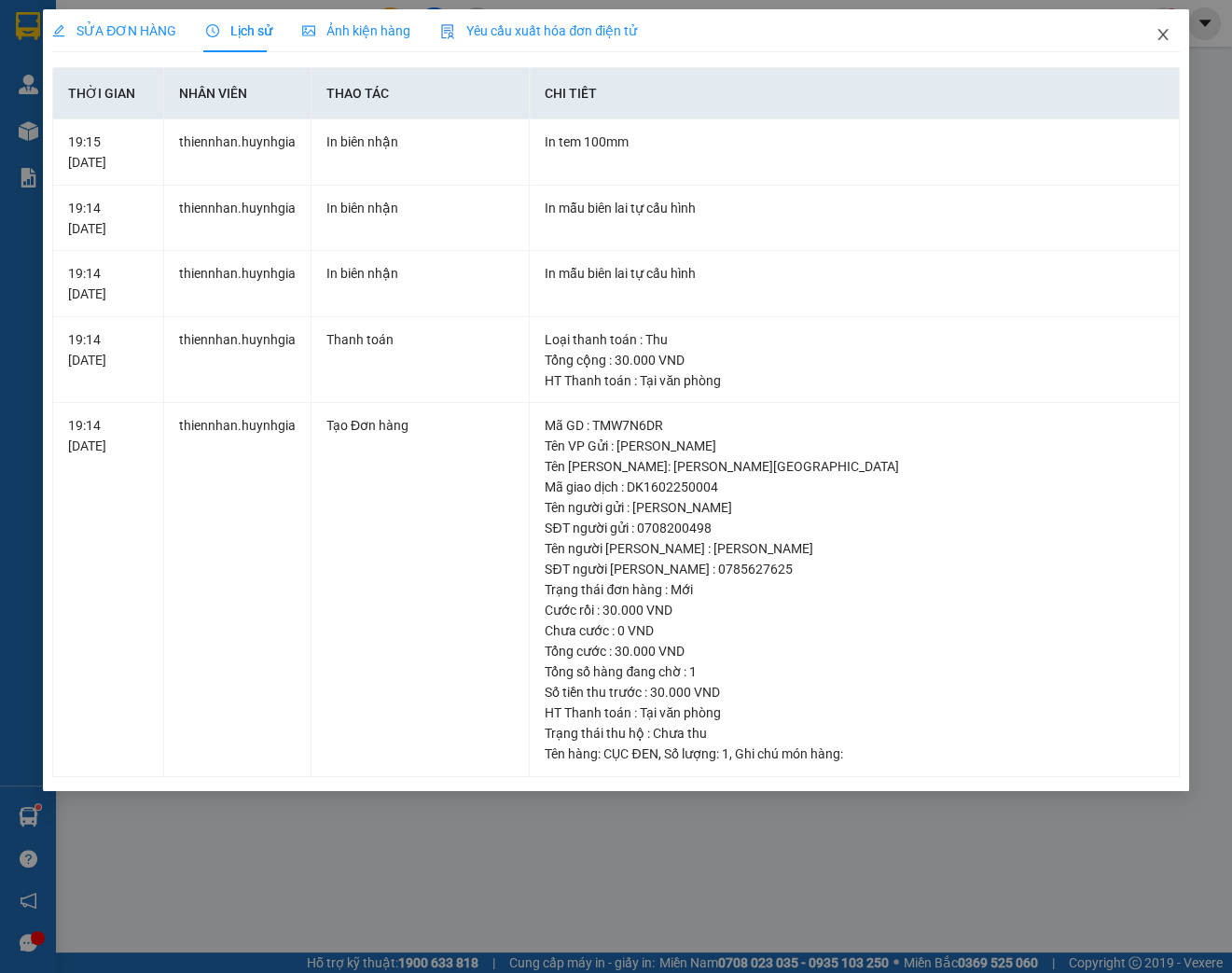
click at [1160, 35] on icon "close" at bounding box center [1163, 35] width 15 height 15
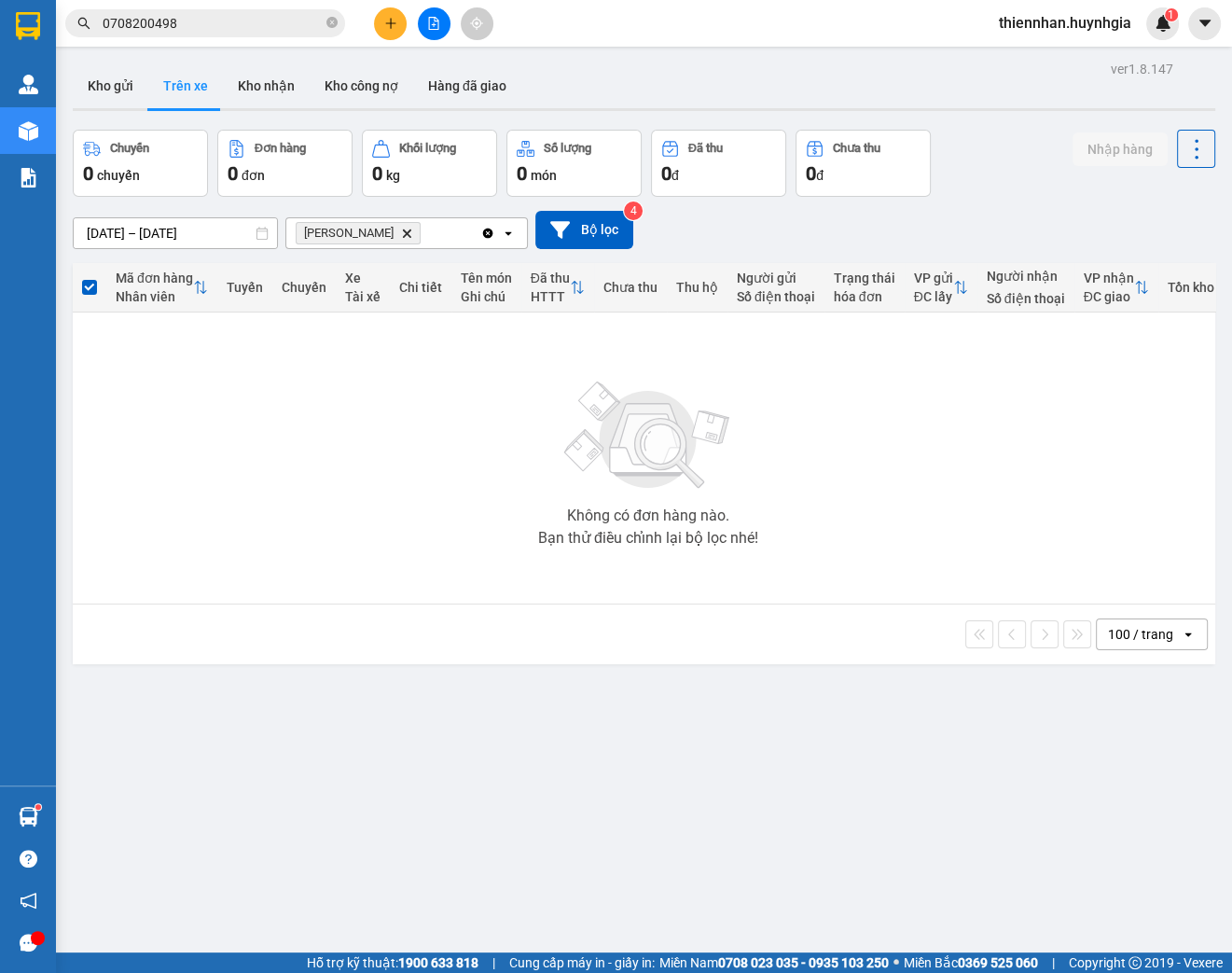
click at [212, 26] on input "0708200498" at bounding box center [213, 23] width 221 height 20
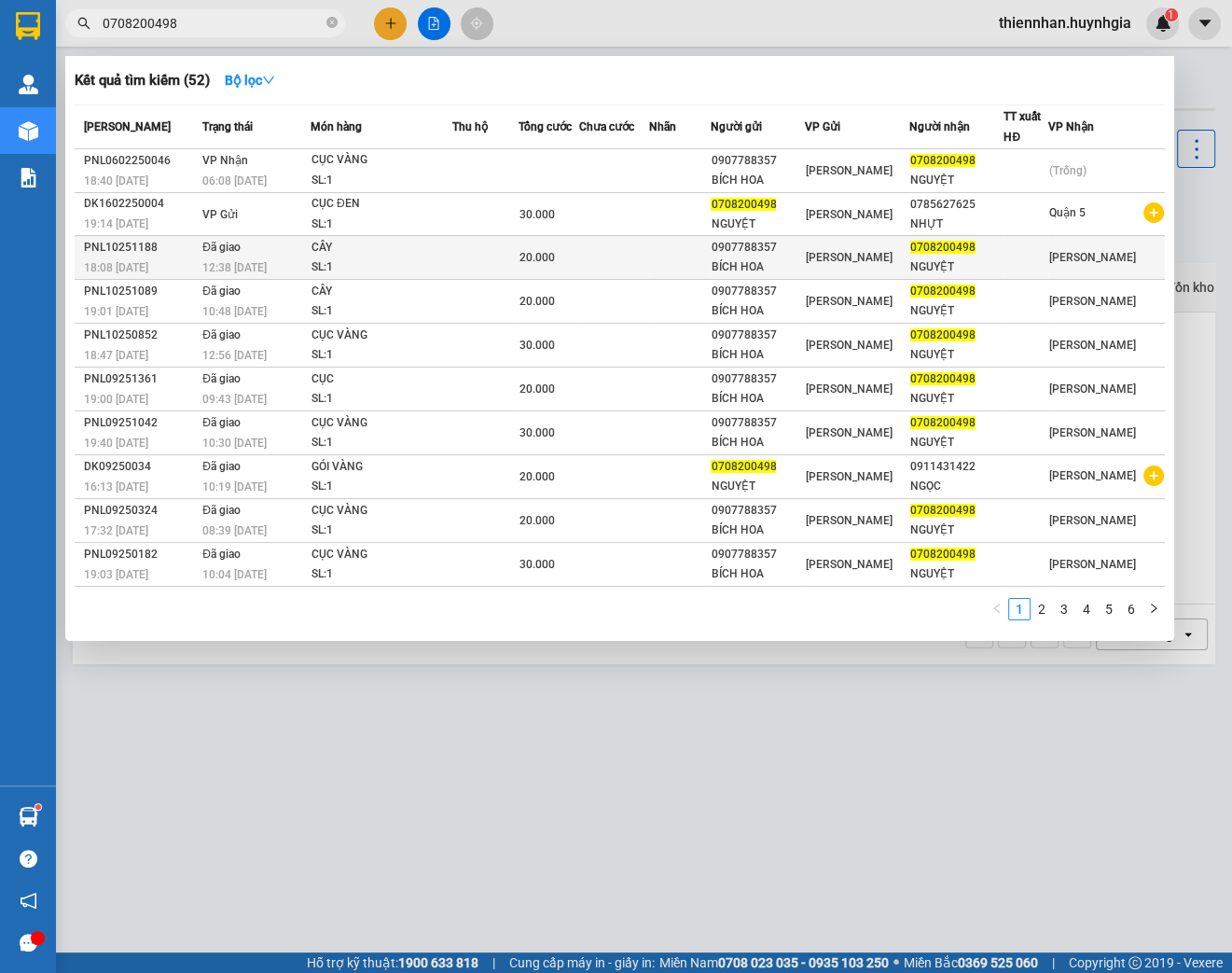
click at [452, 251] on div "CÂY" at bounding box center [382, 247] width 140 height 20
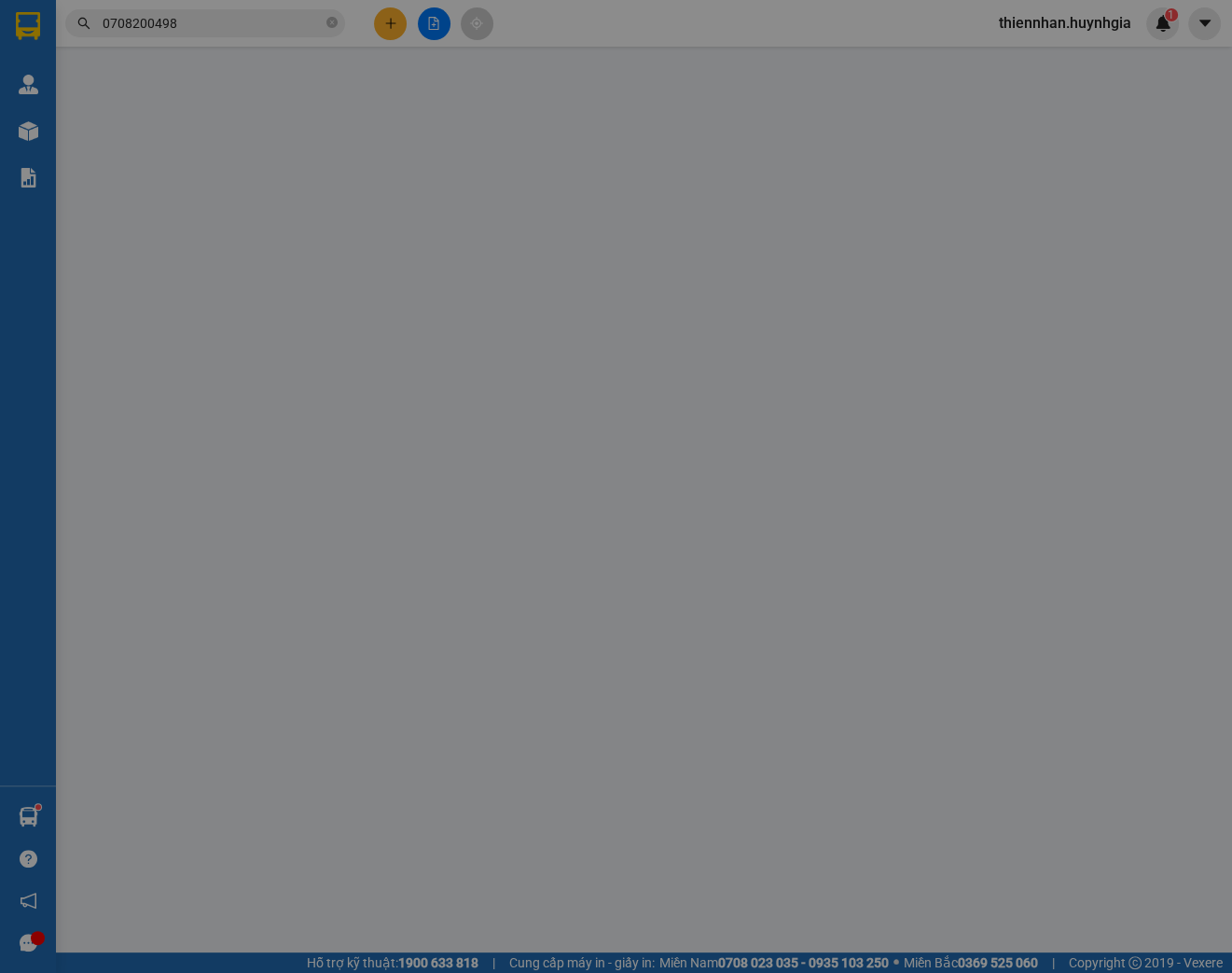
type input "0907788357"
type input "BÍCH HOA"
type input "0708200498"
type input "NGUYỆT"
type input "20.000"
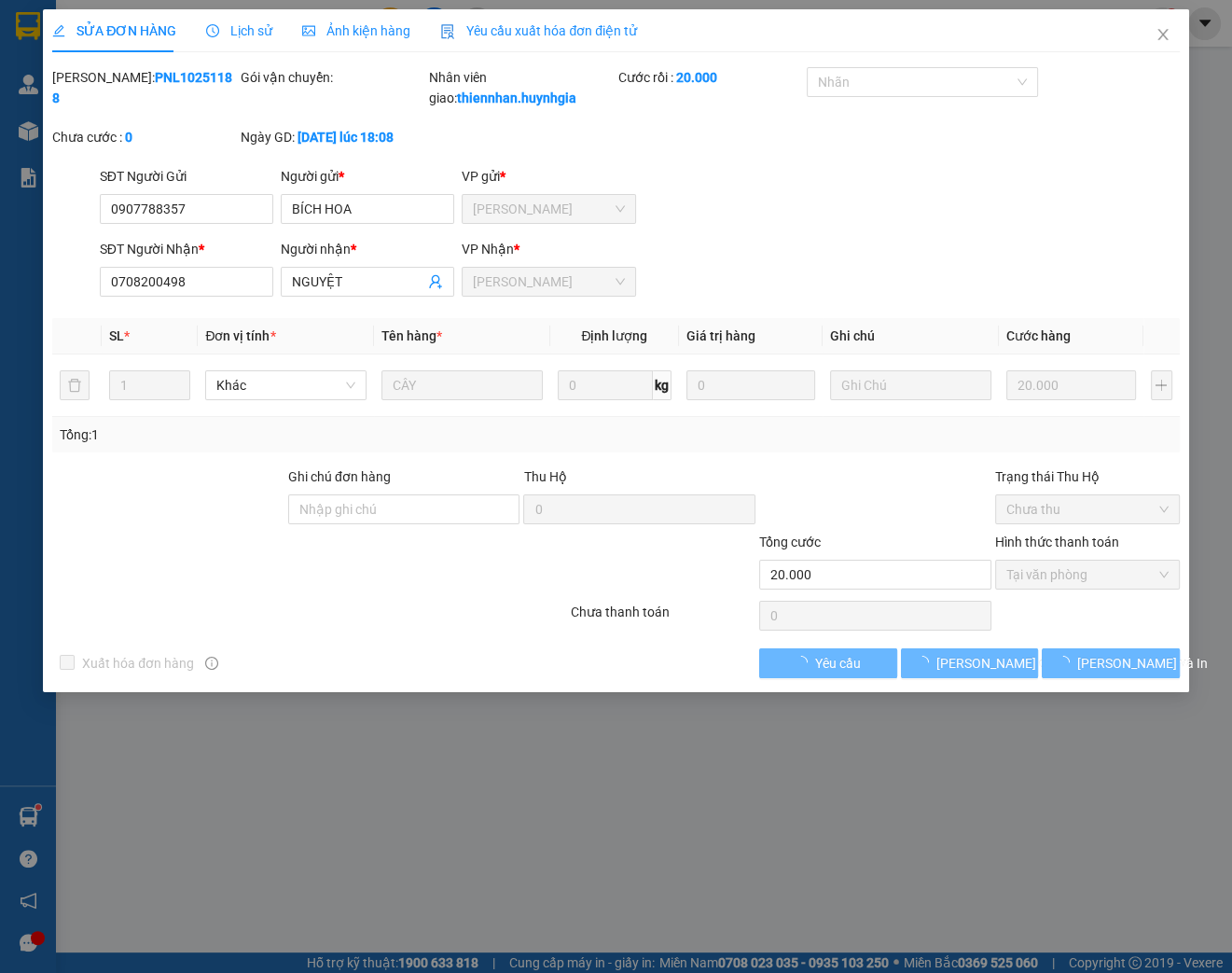
click at [252, 34] on span "Lịch sử" at bounding box center [239, 31] width 66 height 15
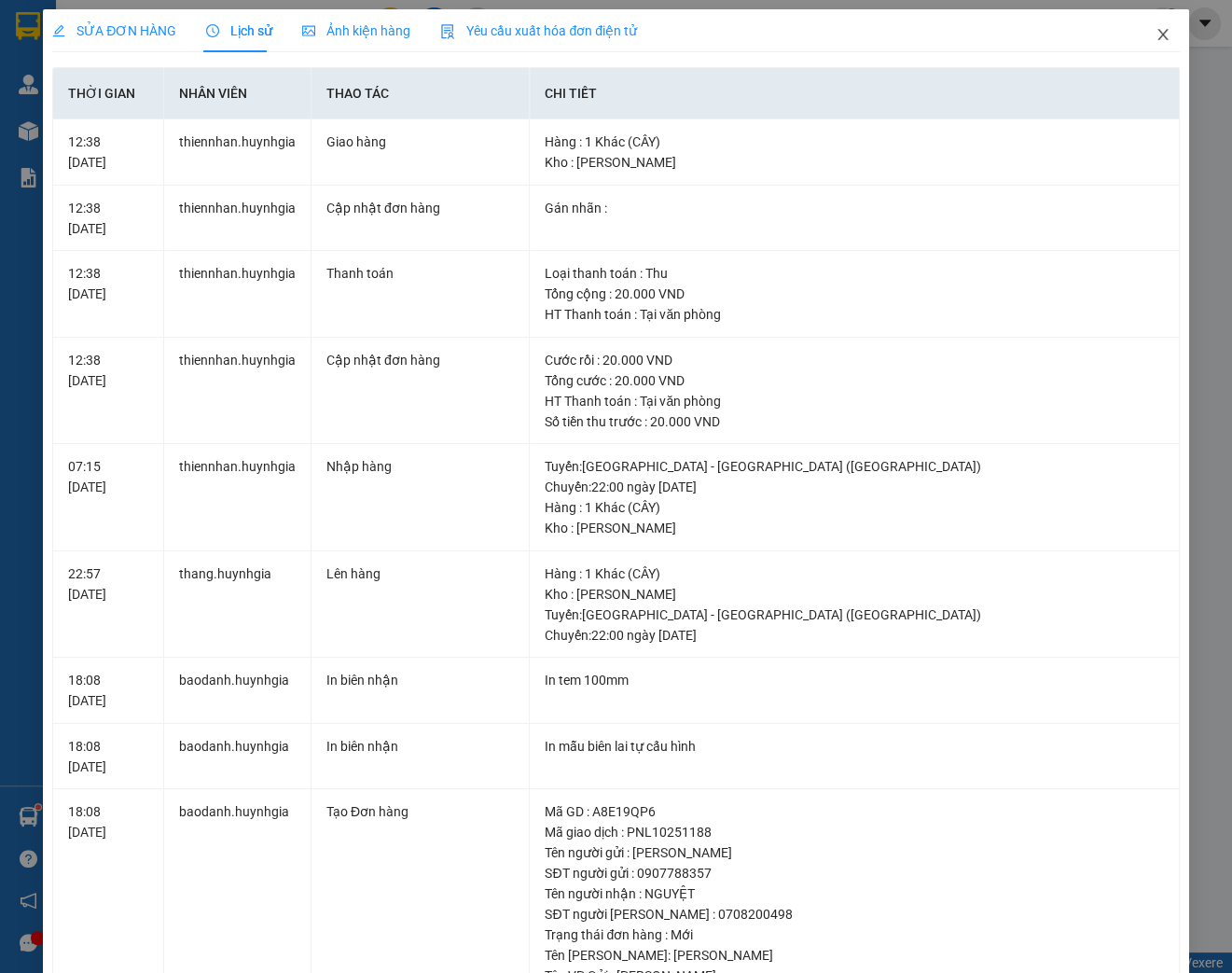
click at [1157, 35] on icon "close" at bounding box center [1162, 35] width 11 height 12
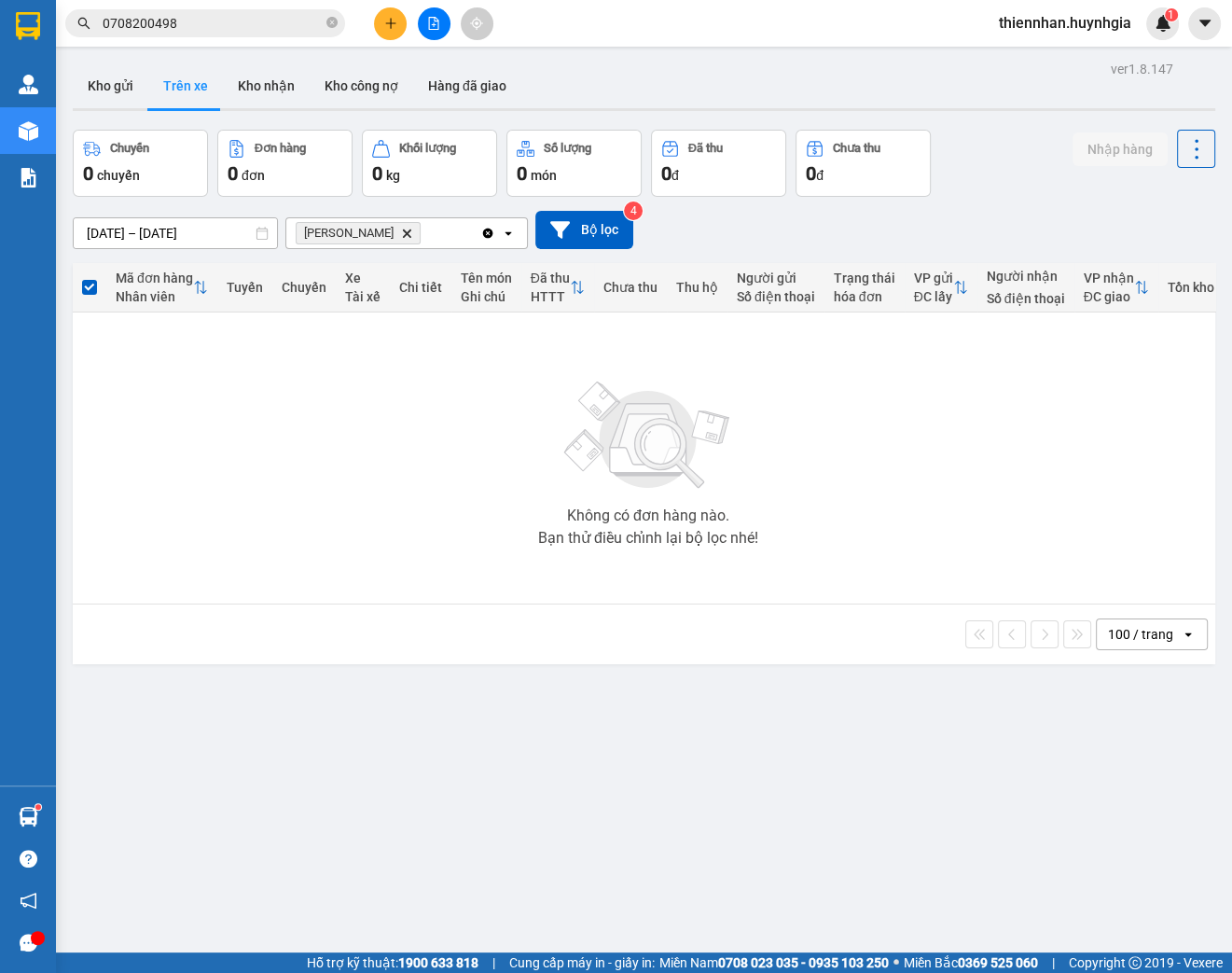
click at [191, 30] on input "0708200498" at bounding box center [213, 23] width 221 height 20
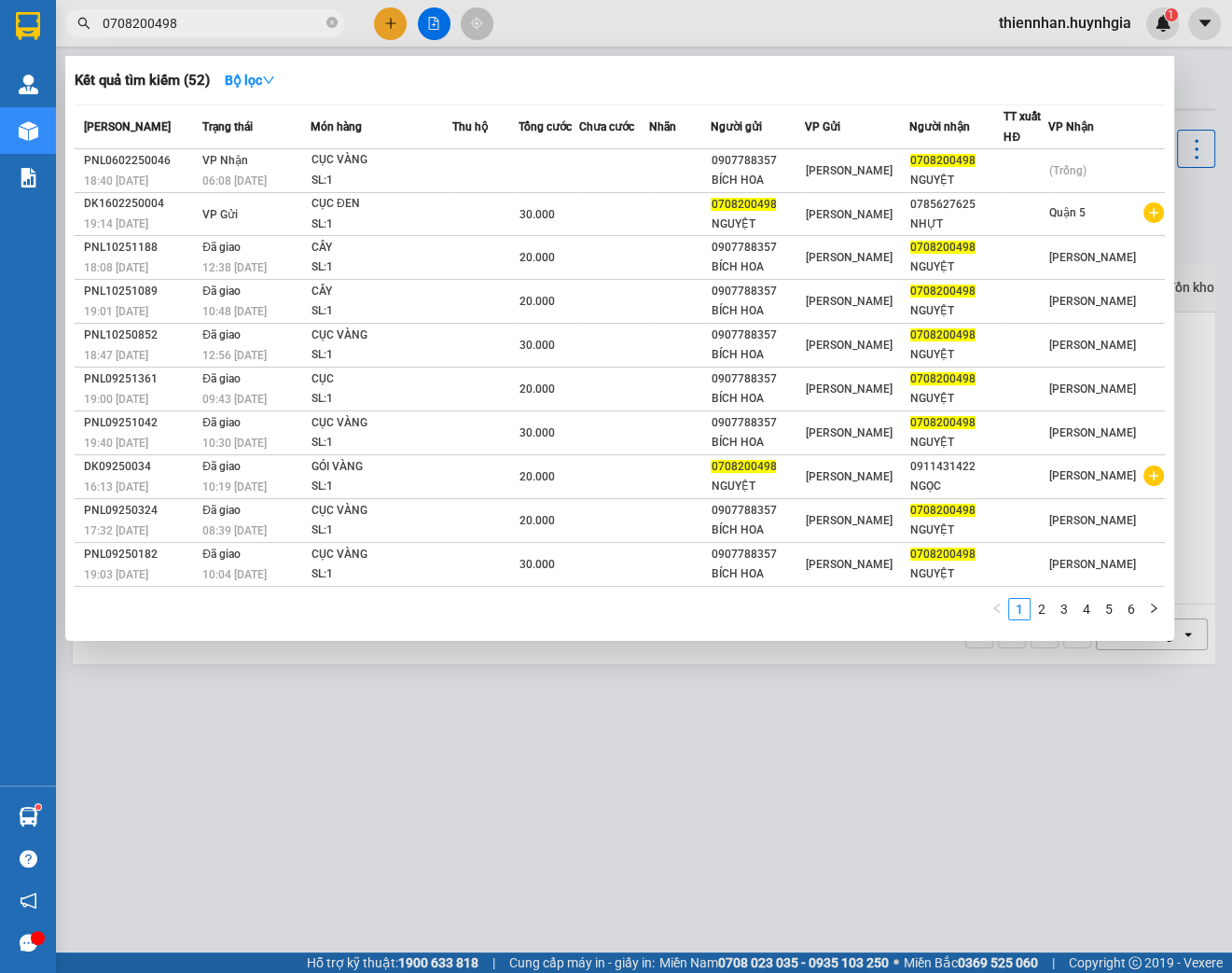
click at [181, 26] on input "0708200498" at bounding box center [213, 23] width 221 height 20
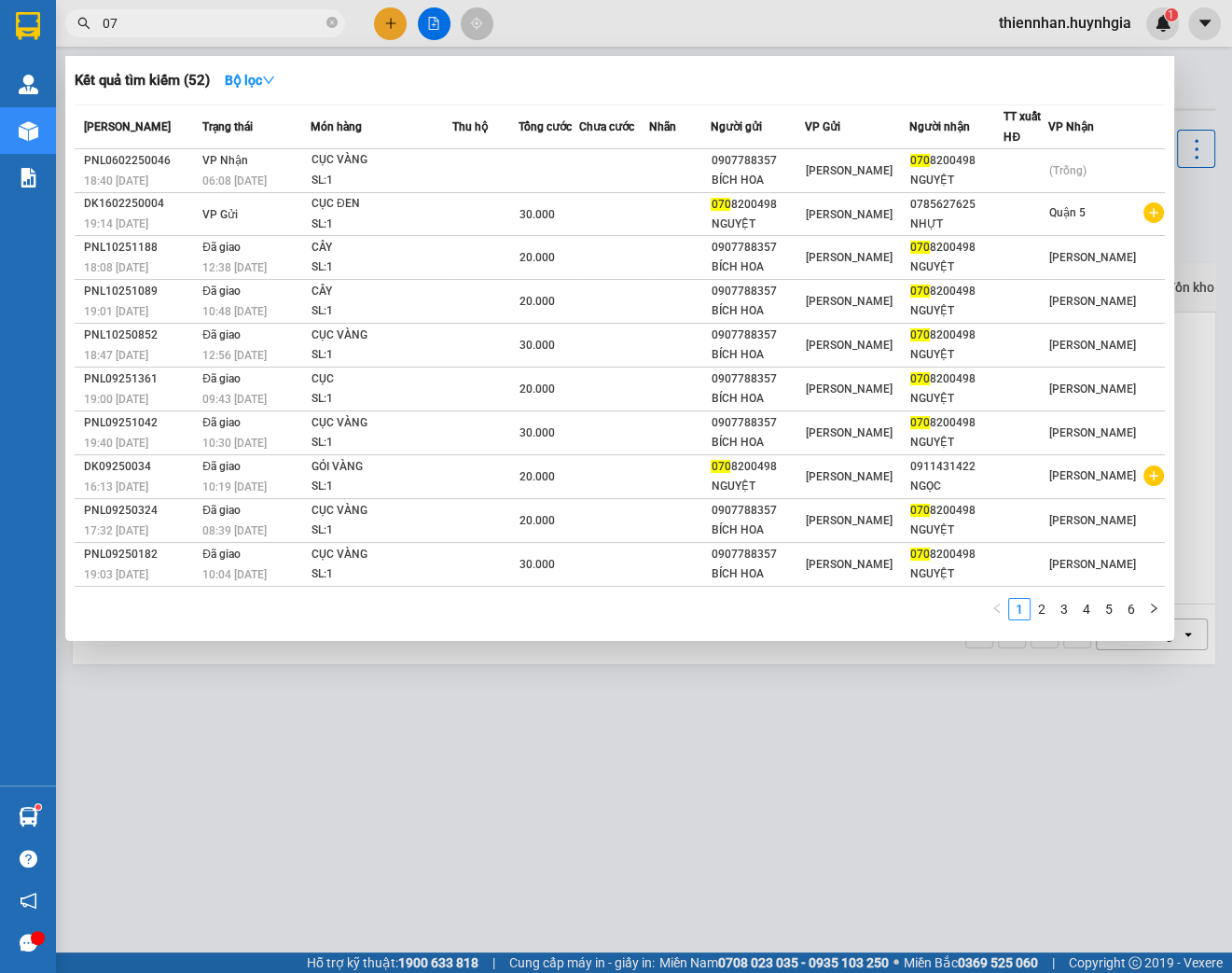
type input "0"
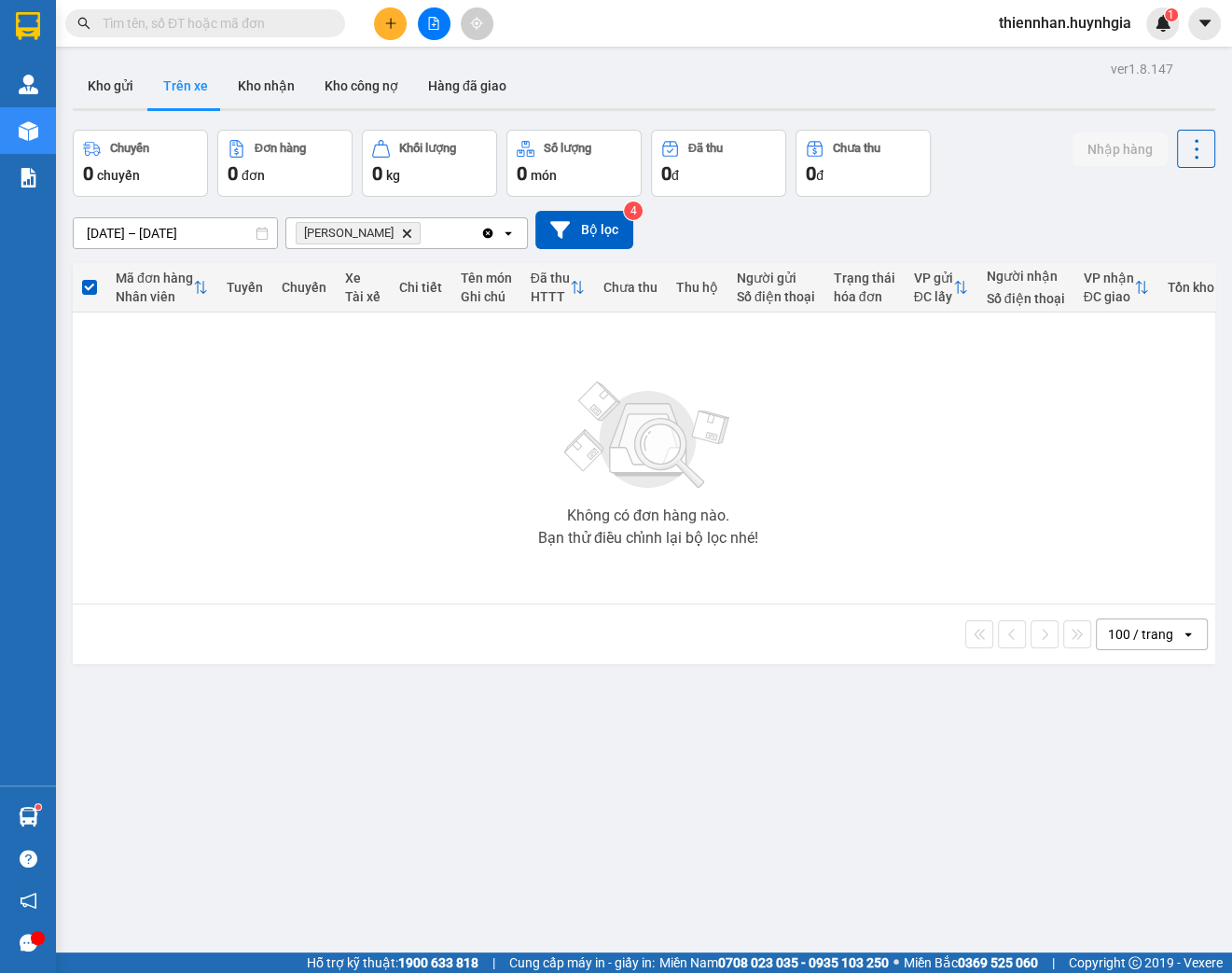
click at [167, 19] on input "text" at bounding box center [213, 23] width 221 height 20
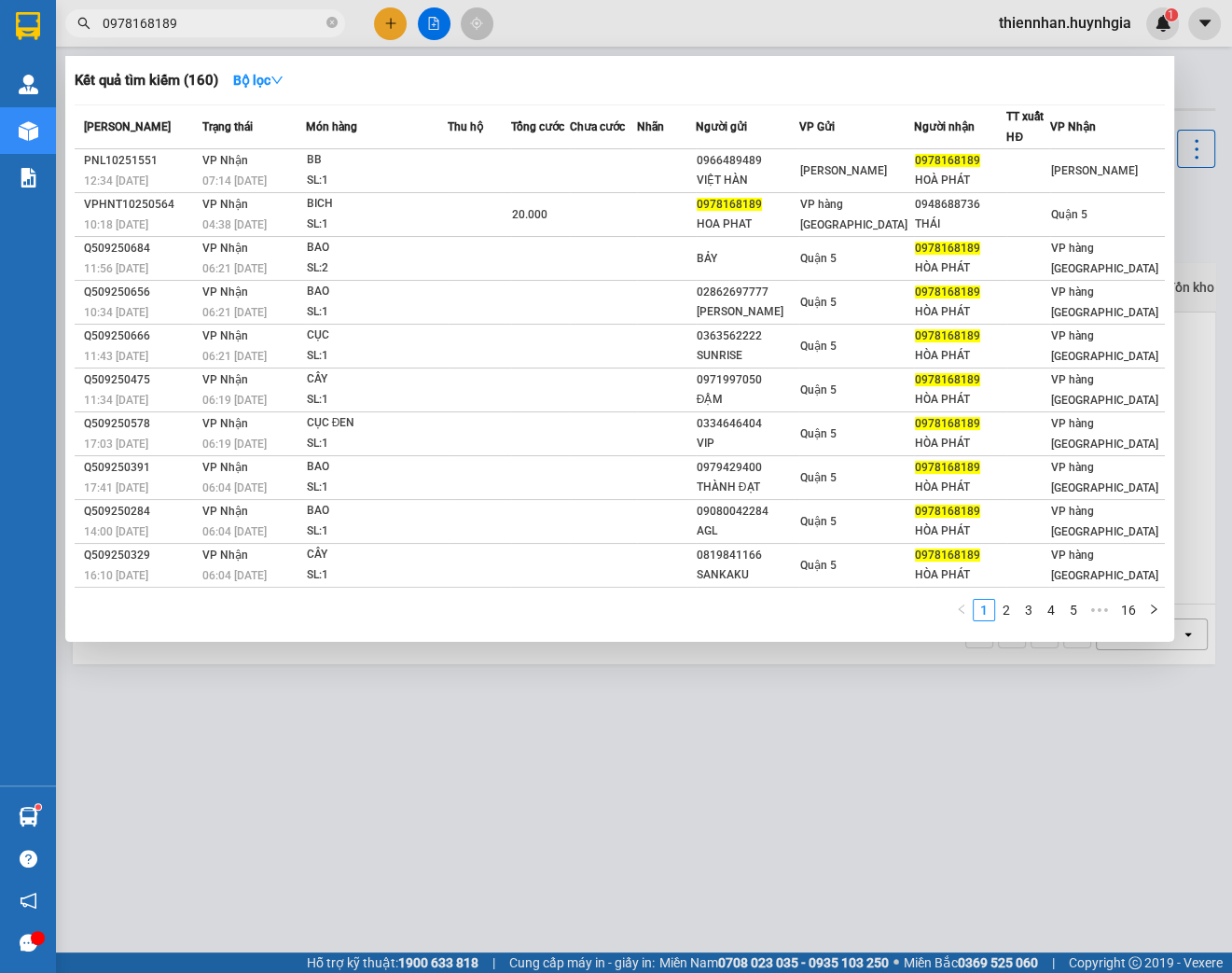
type input "0978168189"
click at [1156, 765] on div at bounding box center [616, 486] width 1232 height 973
